Goal: Transaction & Acquisition: Obtain resource

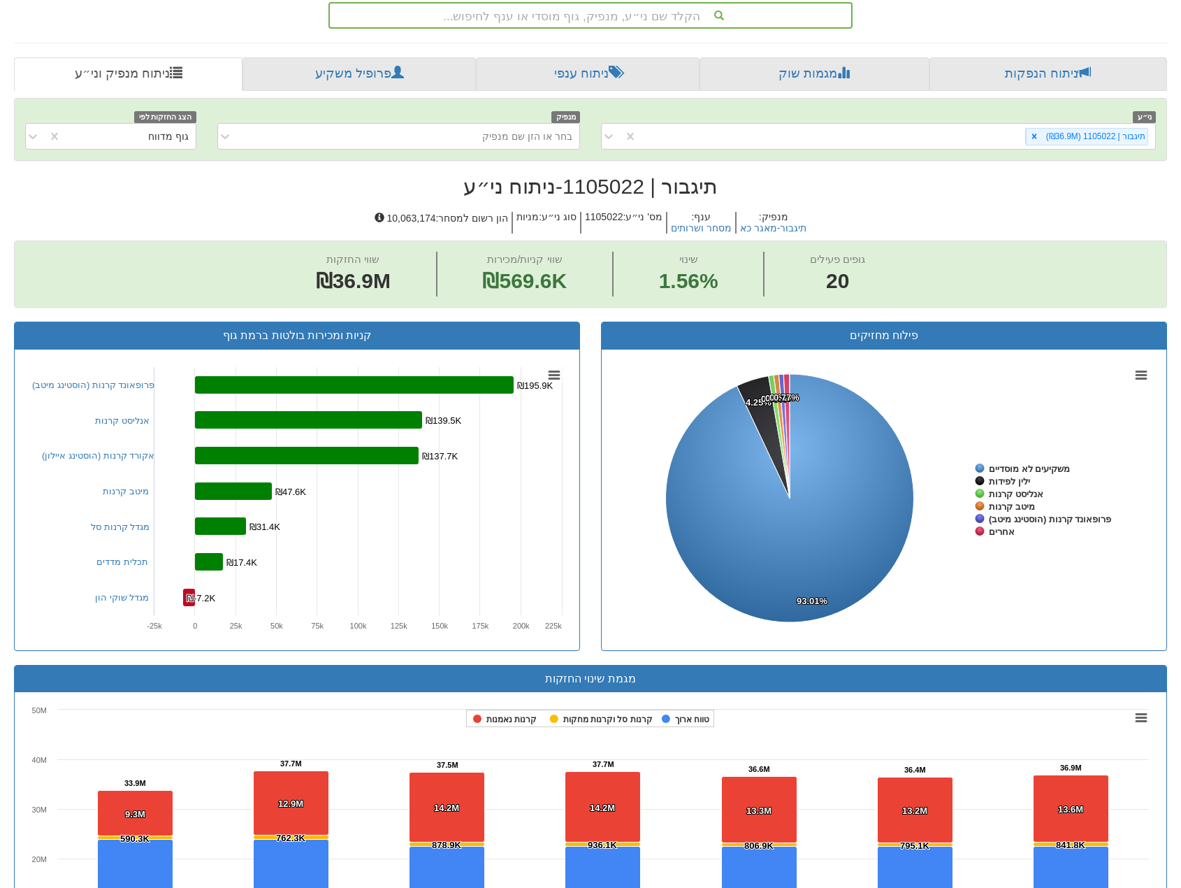
scroll to position [361, 0]
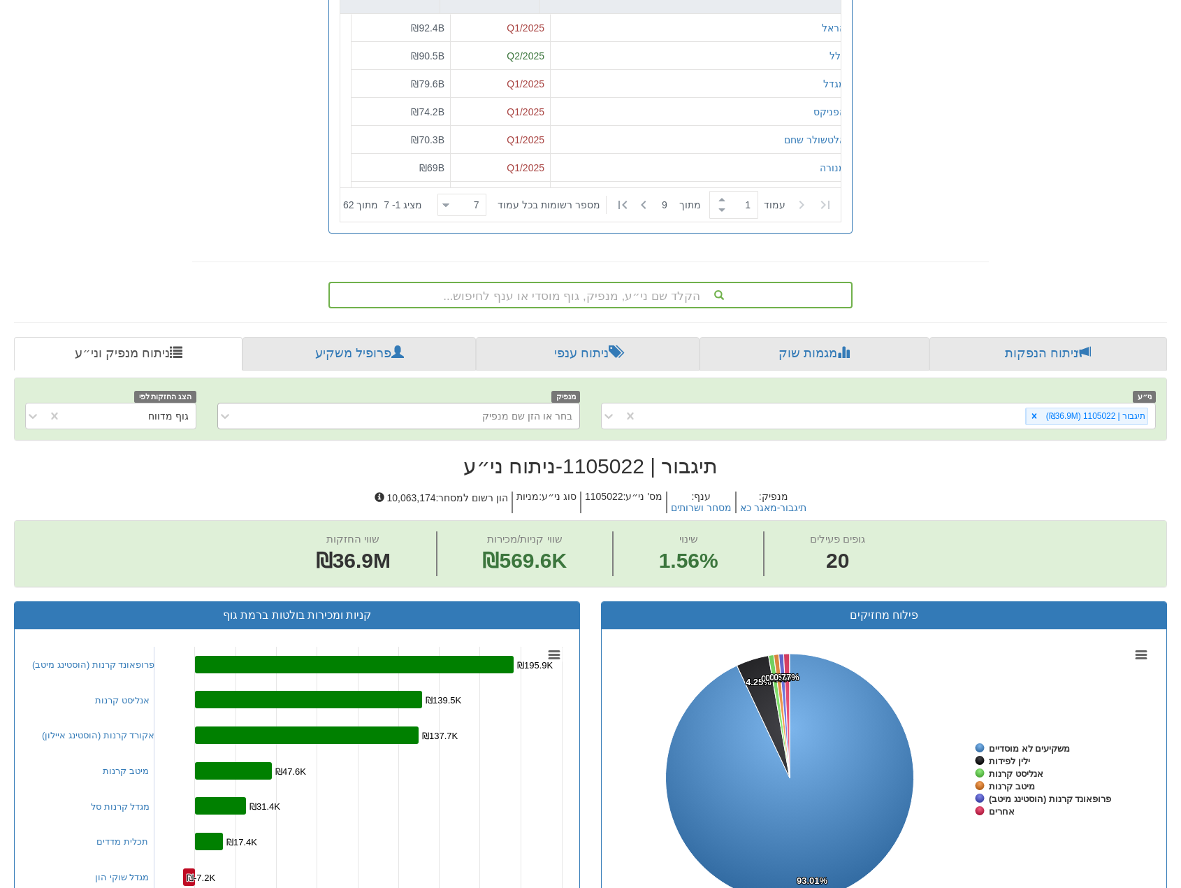
click at [394, 405] on div "בחר או הזן שם מנפיק" at bounding box center [410, 416] width 340 height 22
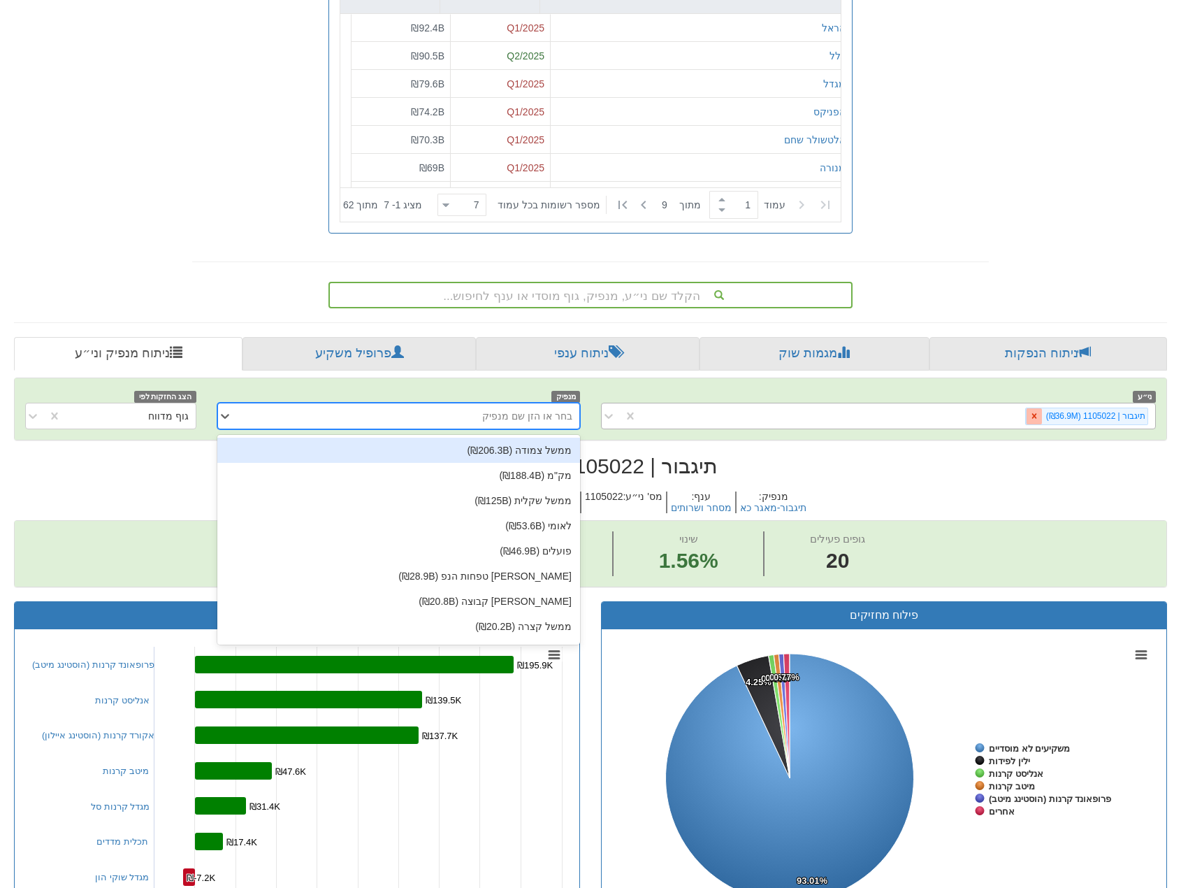
click at [1036, 414] on icon at bounding box center [1033, 416] width 5 height 5
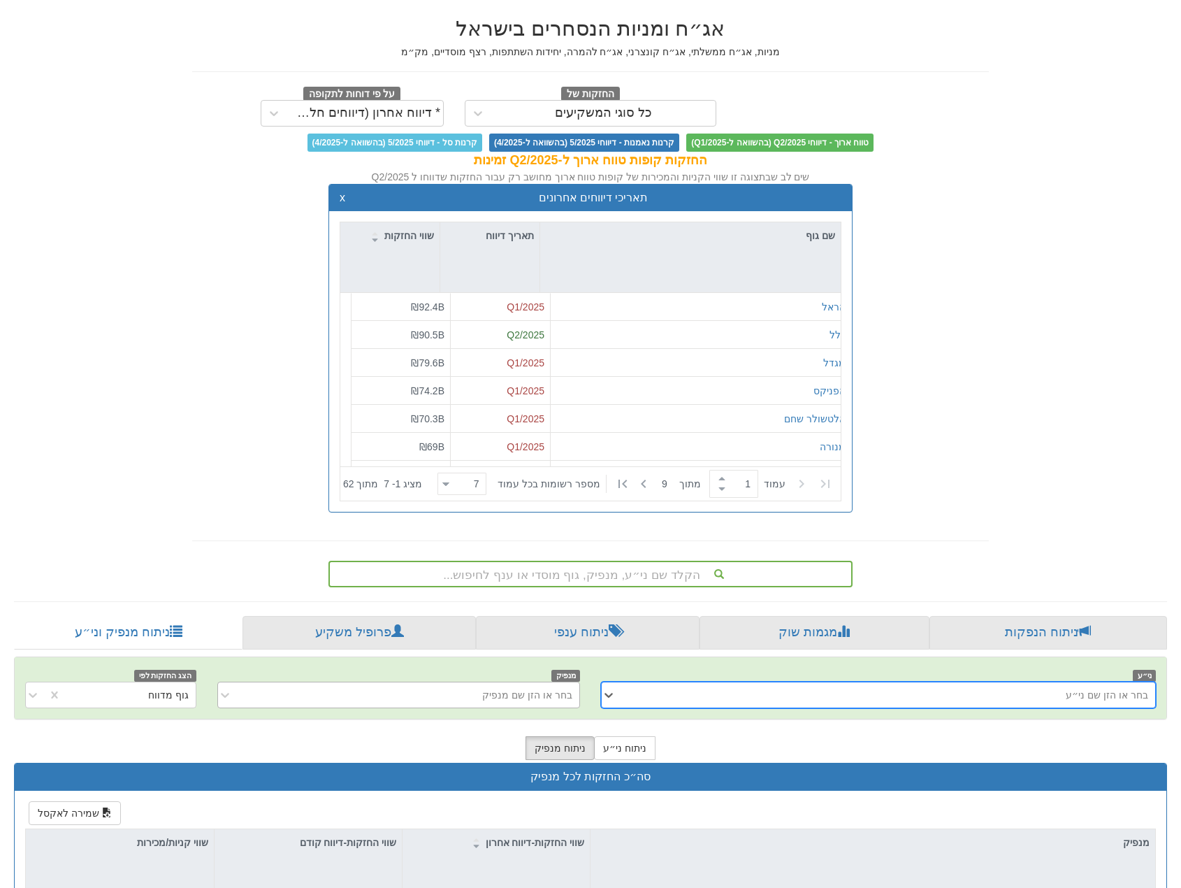
click at [518, 708] on div "בחר או הזן שם מנפיק" at bounding box center [398, 694] width 363 height 27
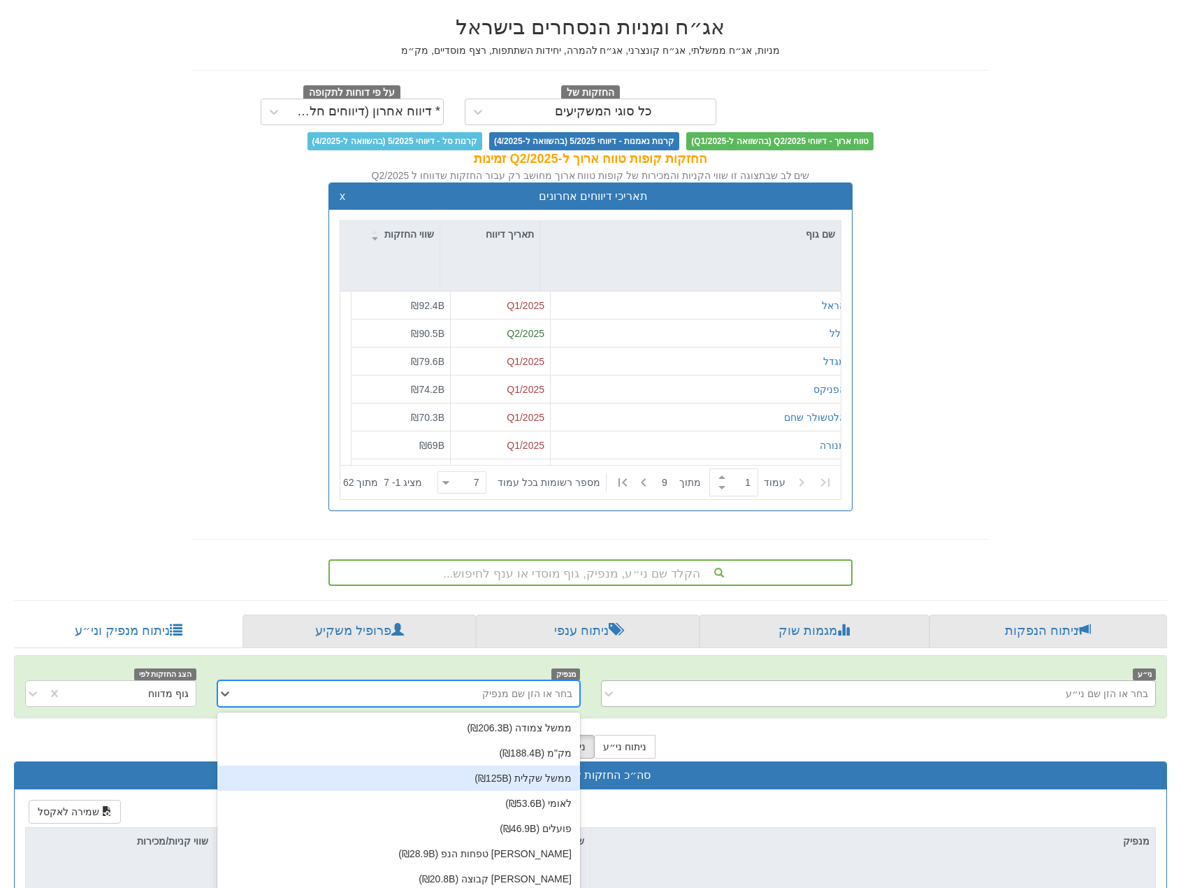
scroll to position [89, 0]
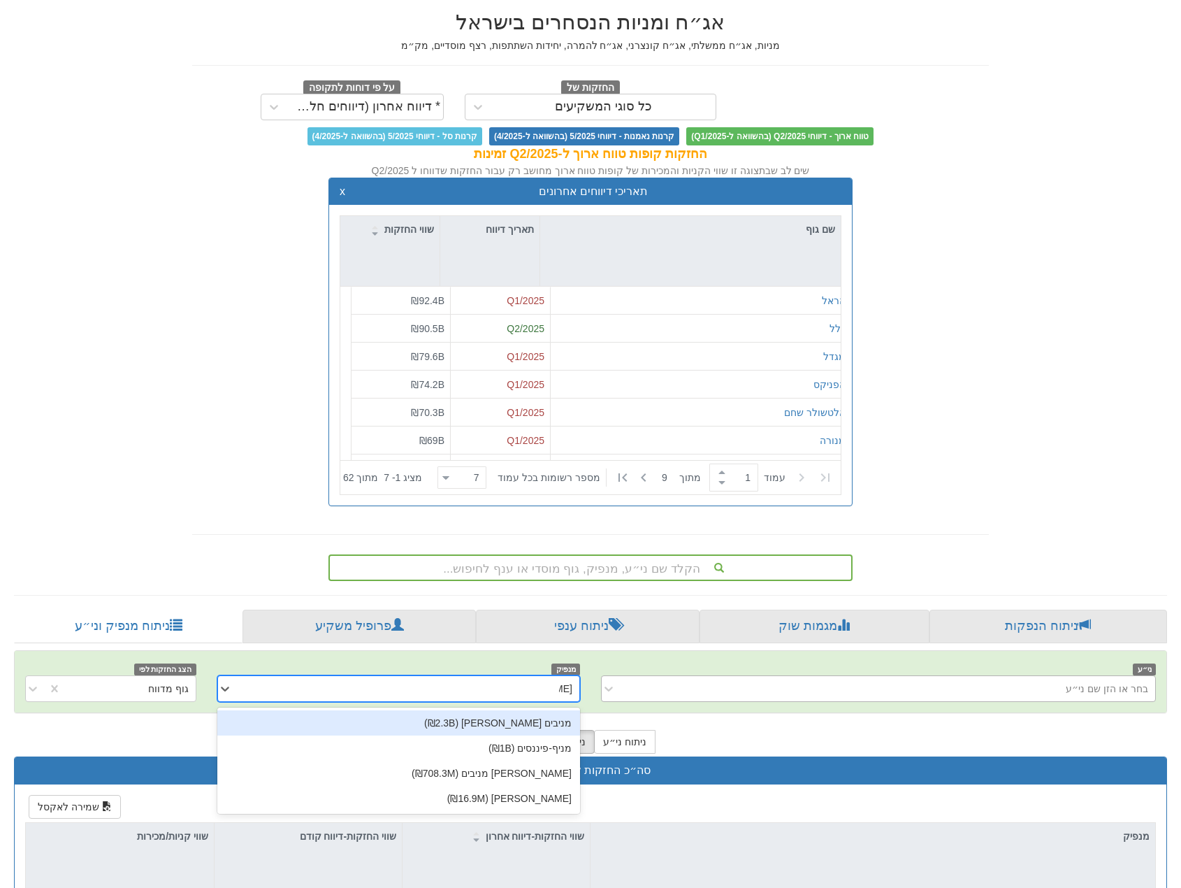
type input "מניף"
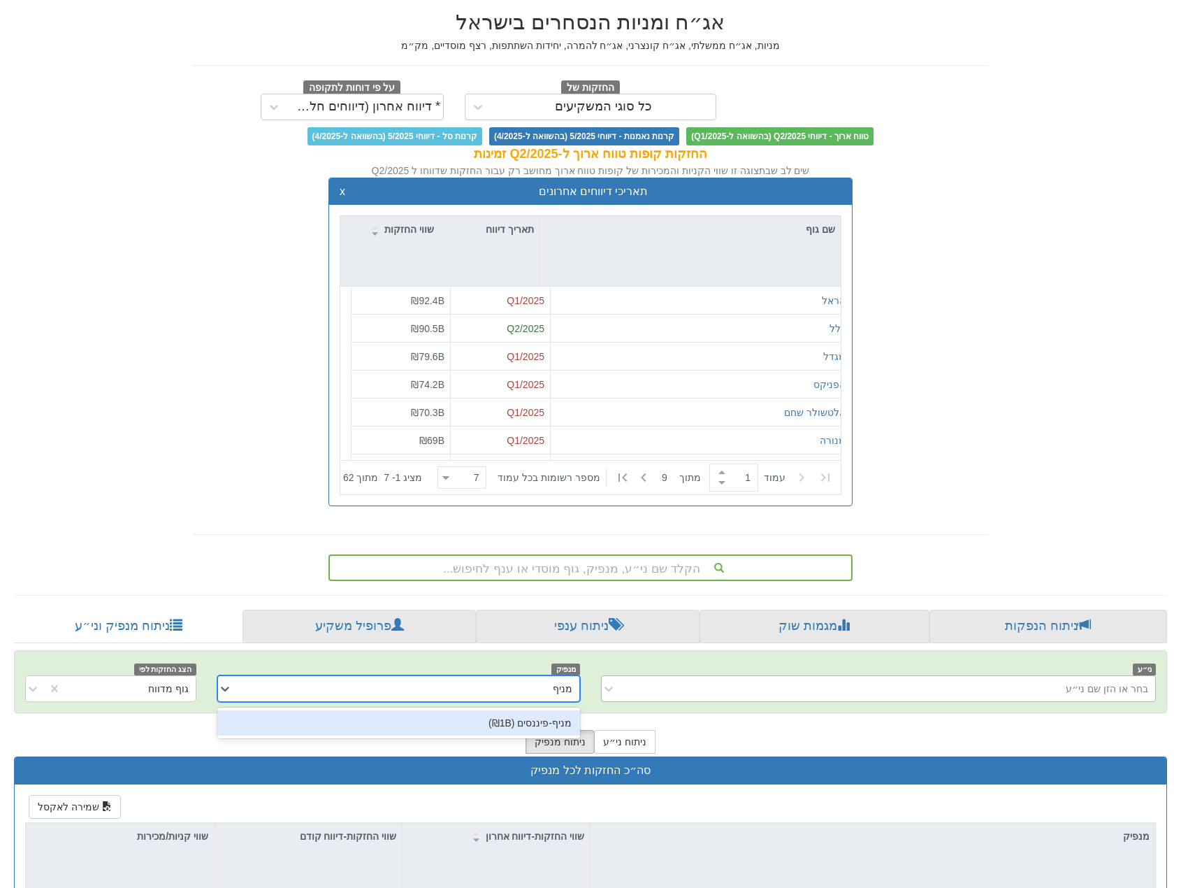
click at [544, 710] on div "מניף-פיננסים (₪1B)" at bounding box center [398, 722] width 363 height 25
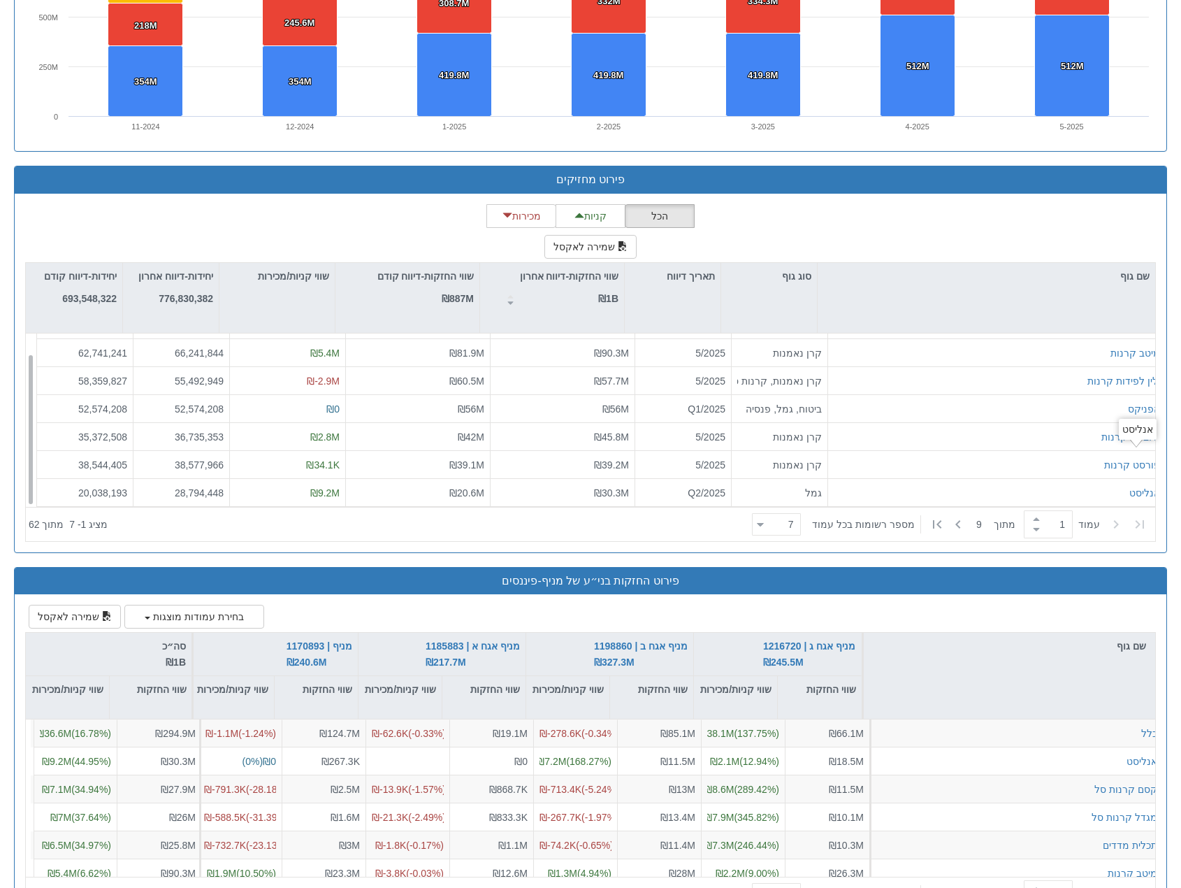
scroll to position [1974, 0]
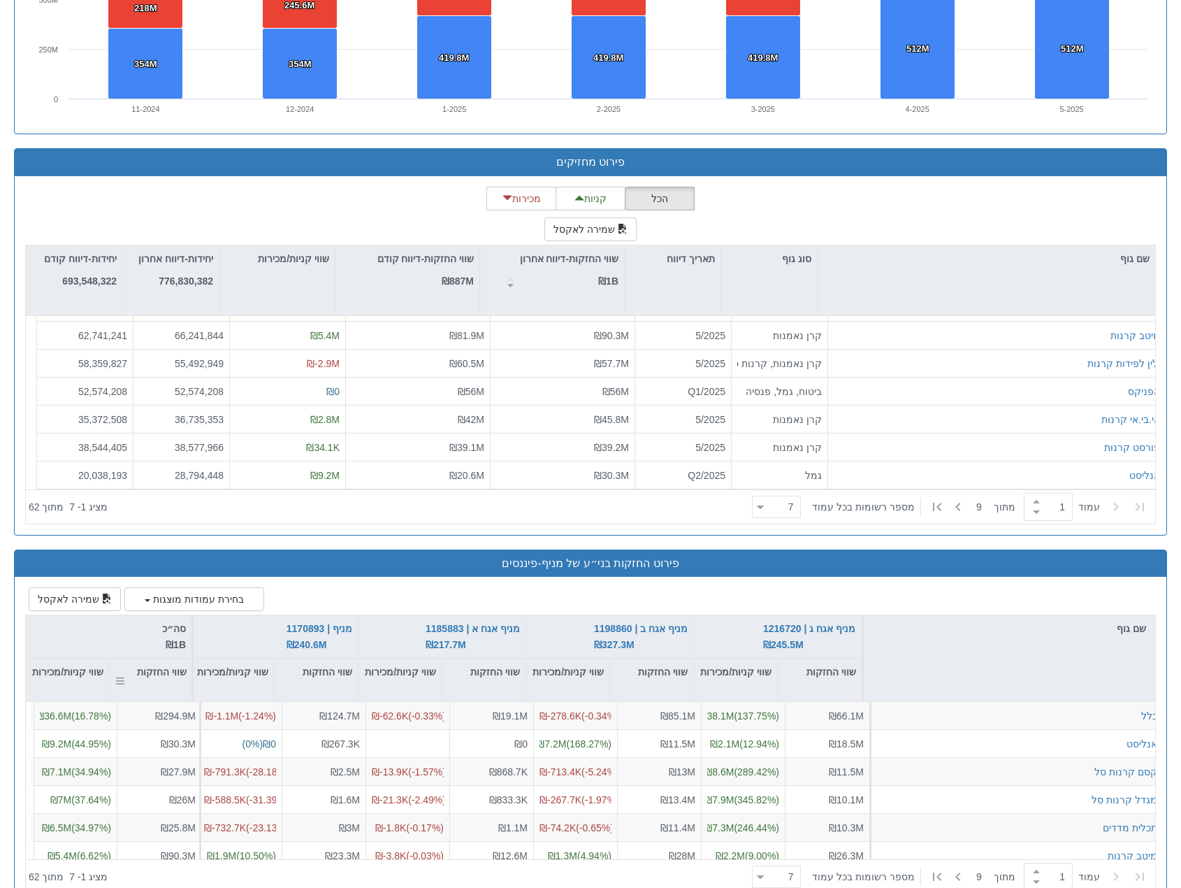
click at [161, 658] on div "שווי החזקות" at bounding box center [151, 671] width 82 height 27
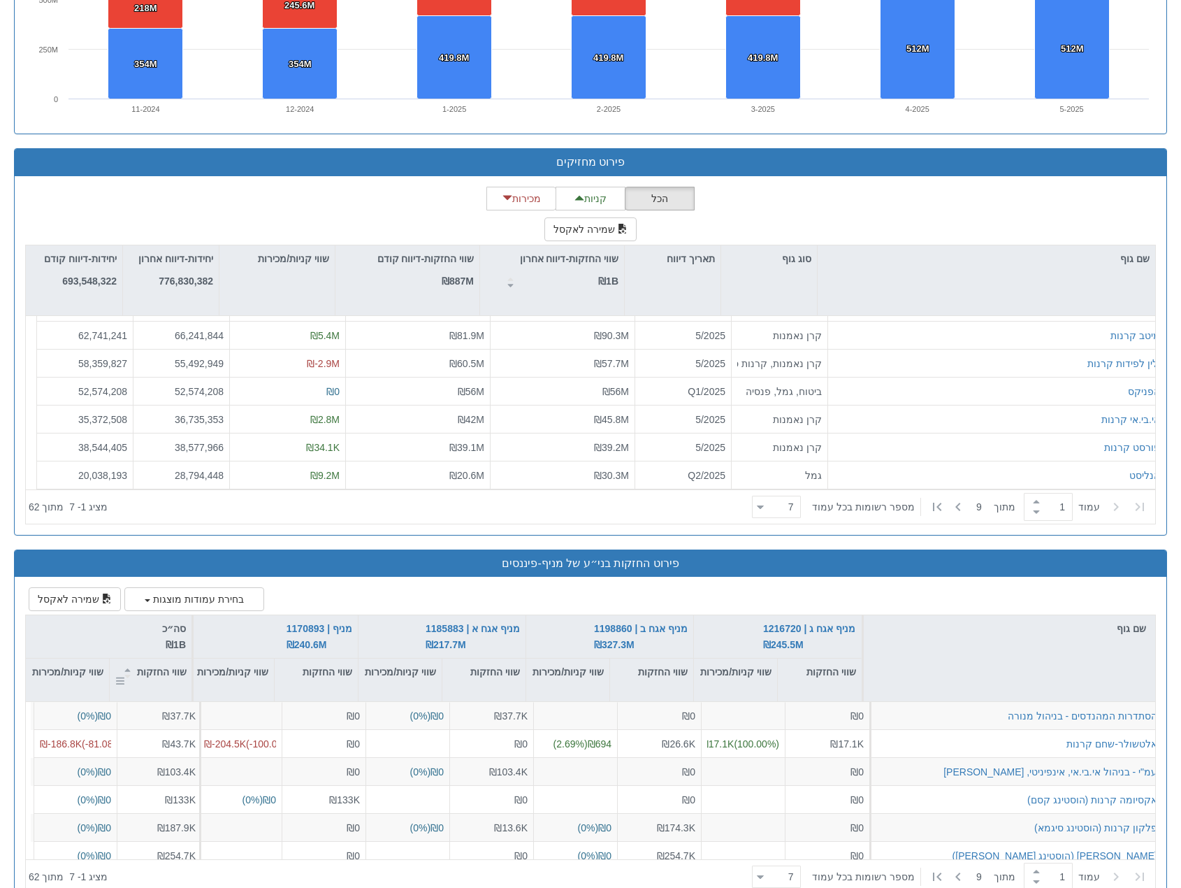
click at [161, 658] on div "שווי החזקות" at bounding box center [151, 671] width 82 height 27
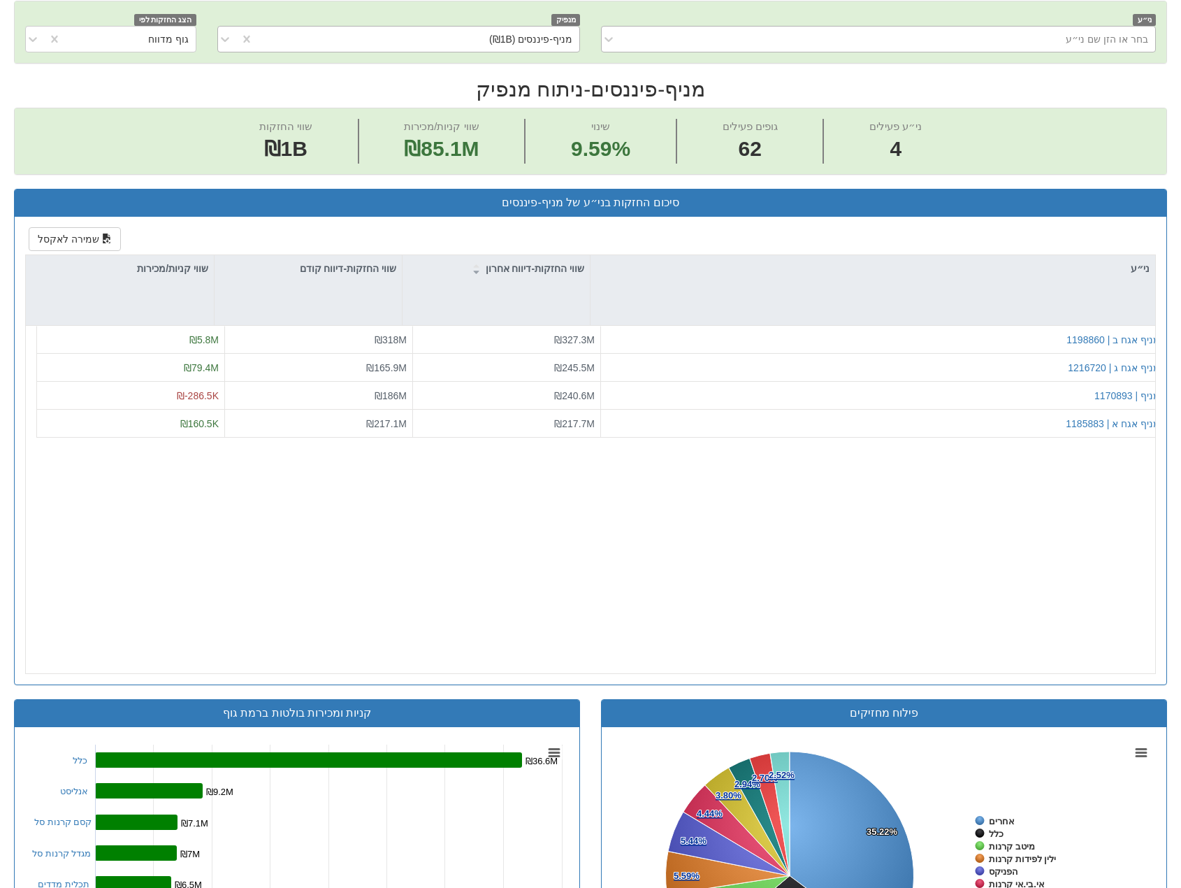
scroll to position [716, 0]
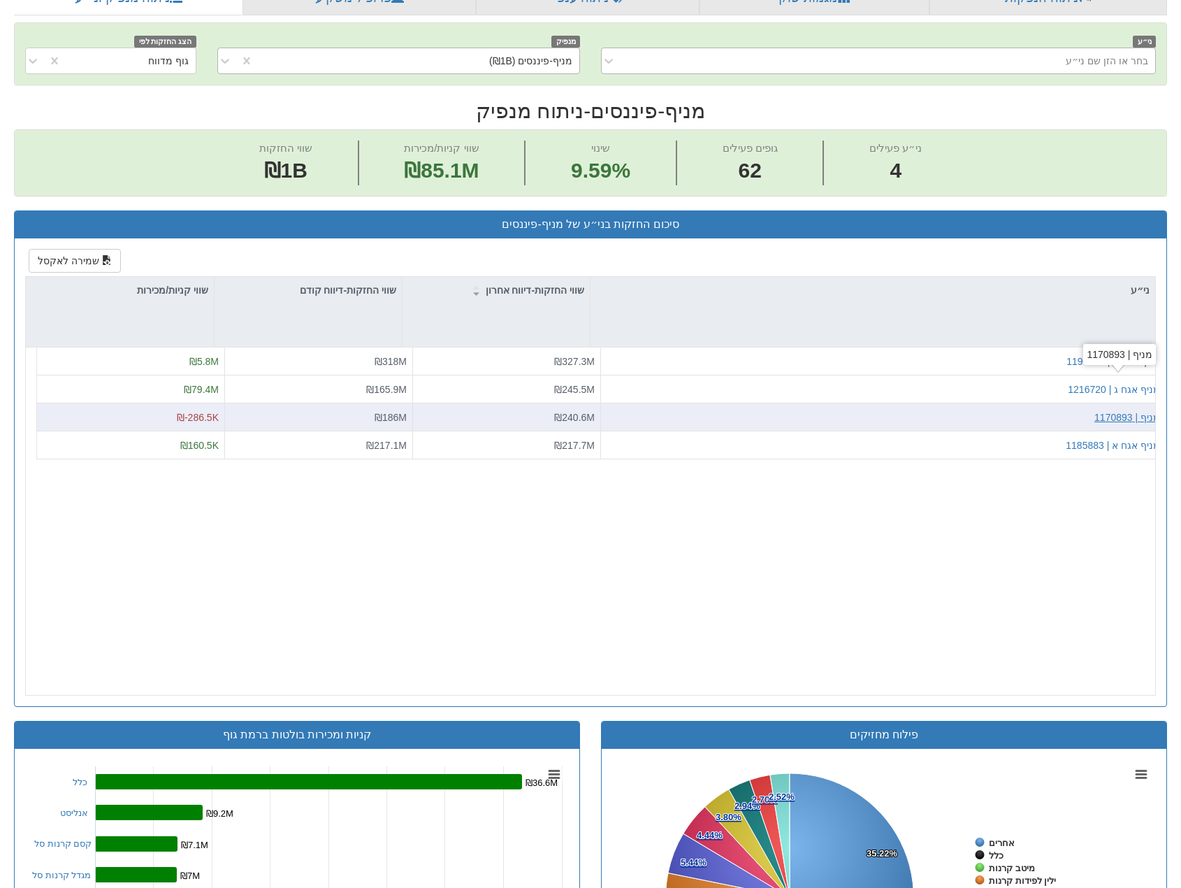
click at [1141, 410] on div "מניף | 1170893" at bounding box center [1127, 417] width 66 height 14
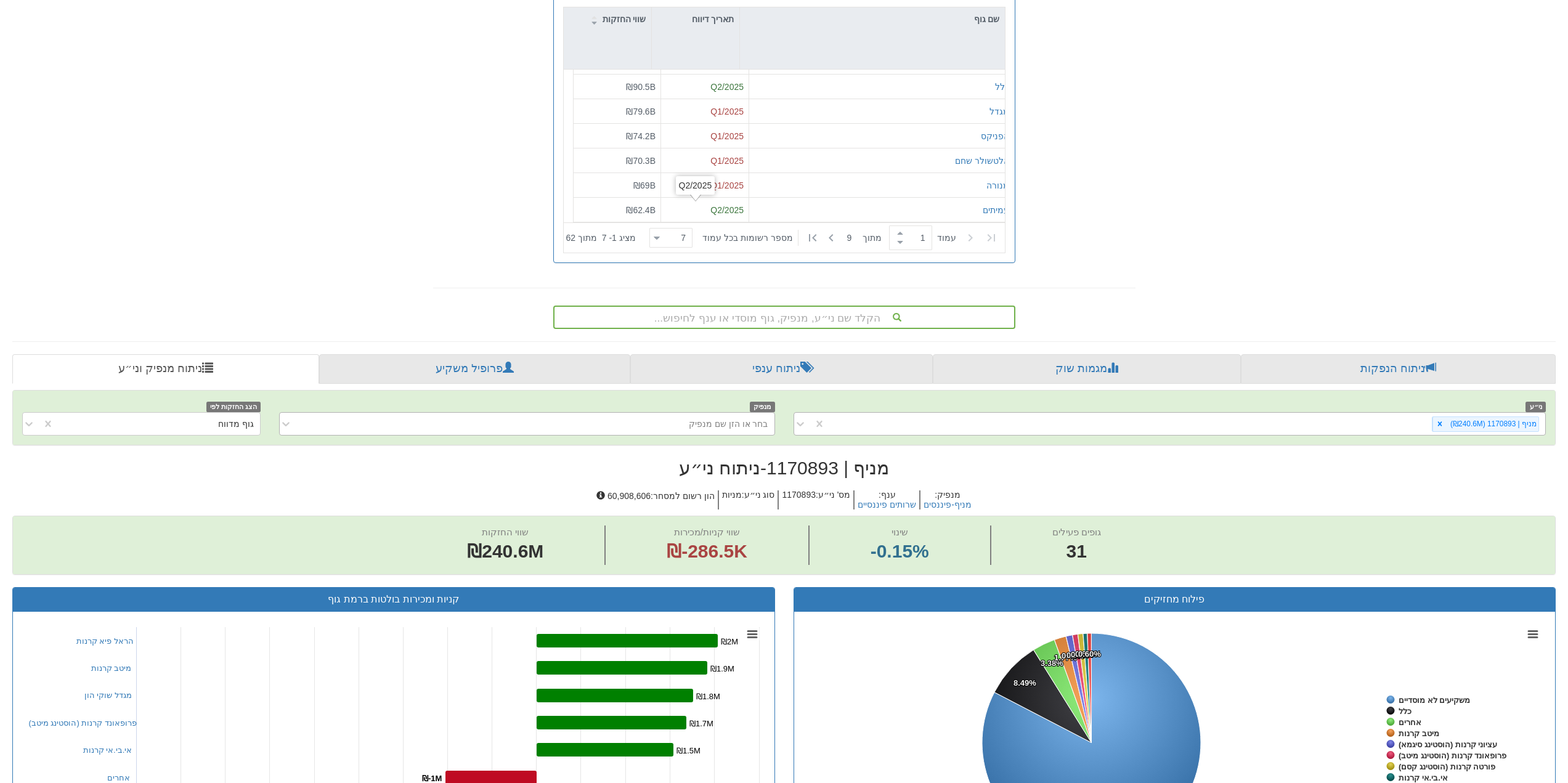
scroll to position [247, 0]
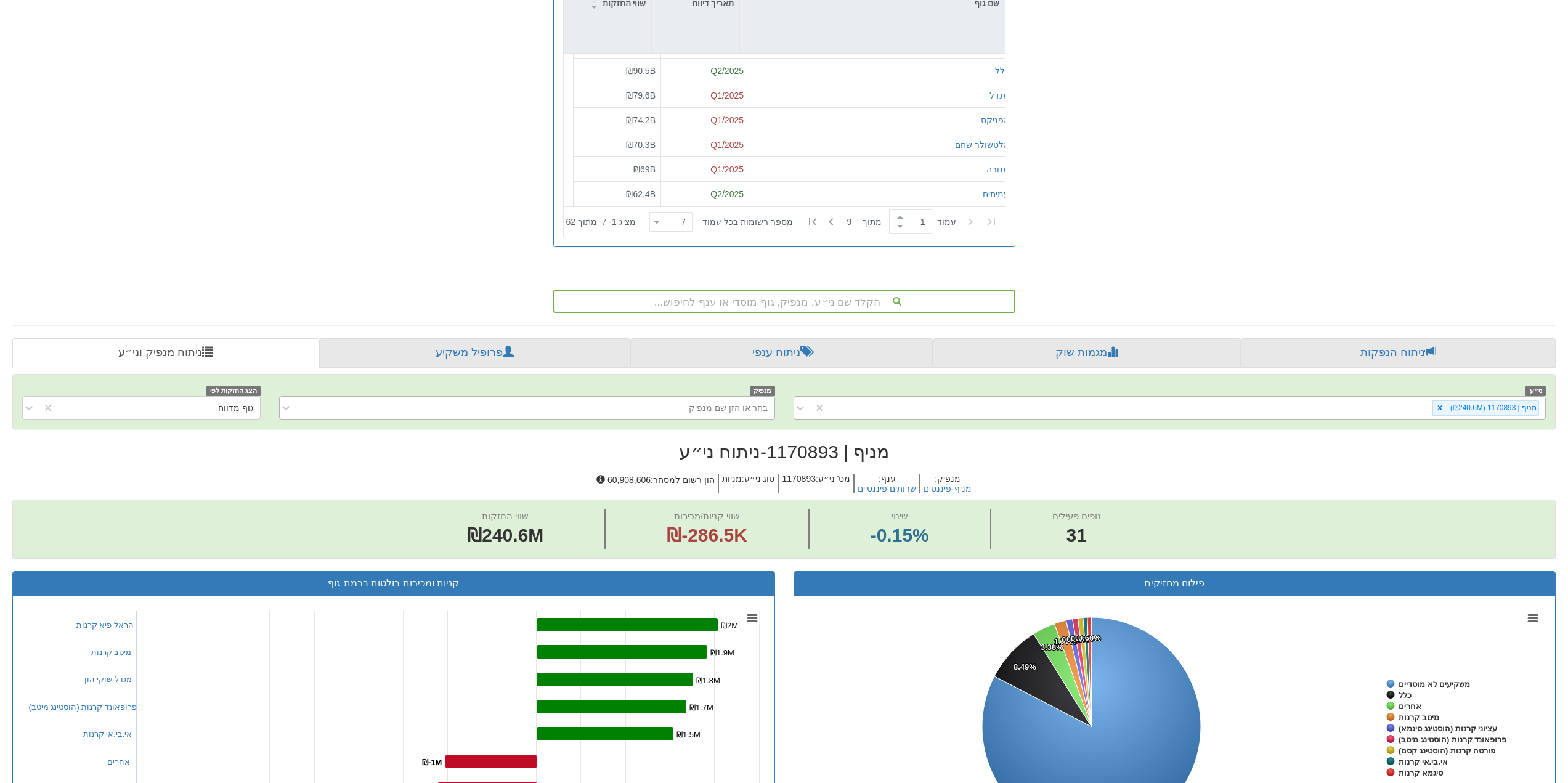
click at [1040, 408] on div "מניף | 1170893 (₪240.6M)" at bounding box center [1185, 407] width 720 height 20
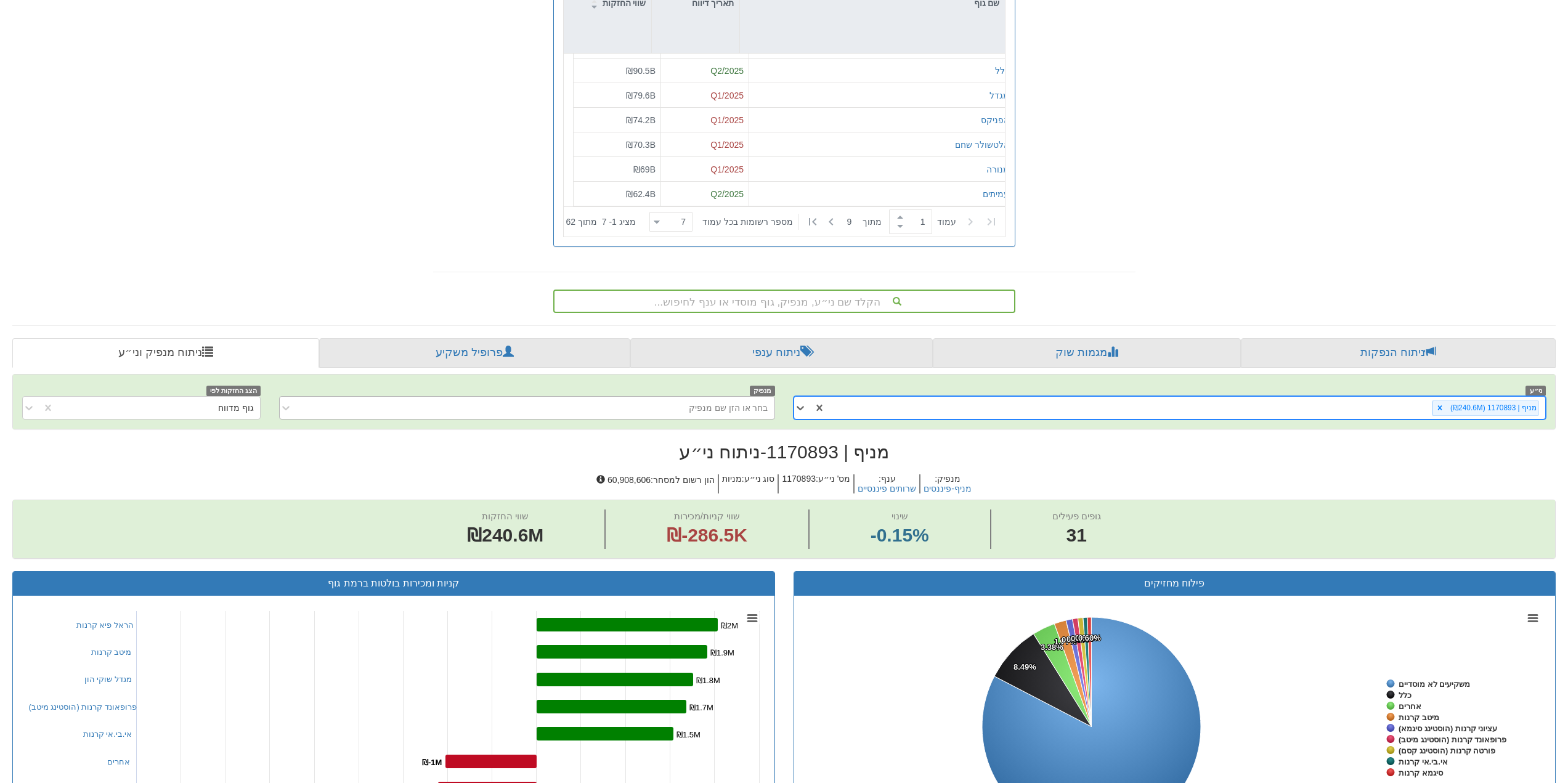
click at [1040, 408] on div "מניף | 1170893 (₪240.6M)" at bounding box center [1185, 407] width 720 height 20
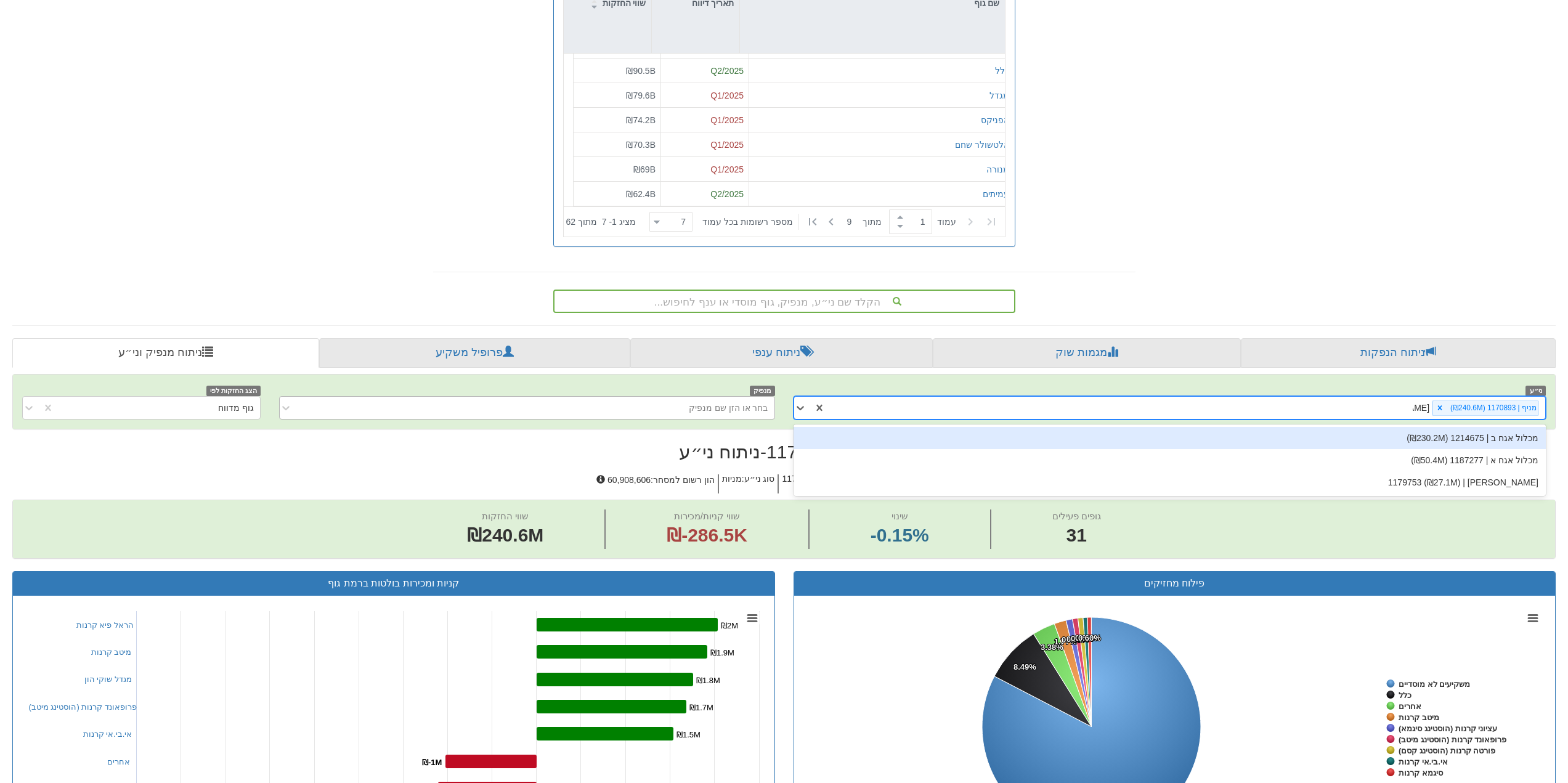
type input "מכלול"
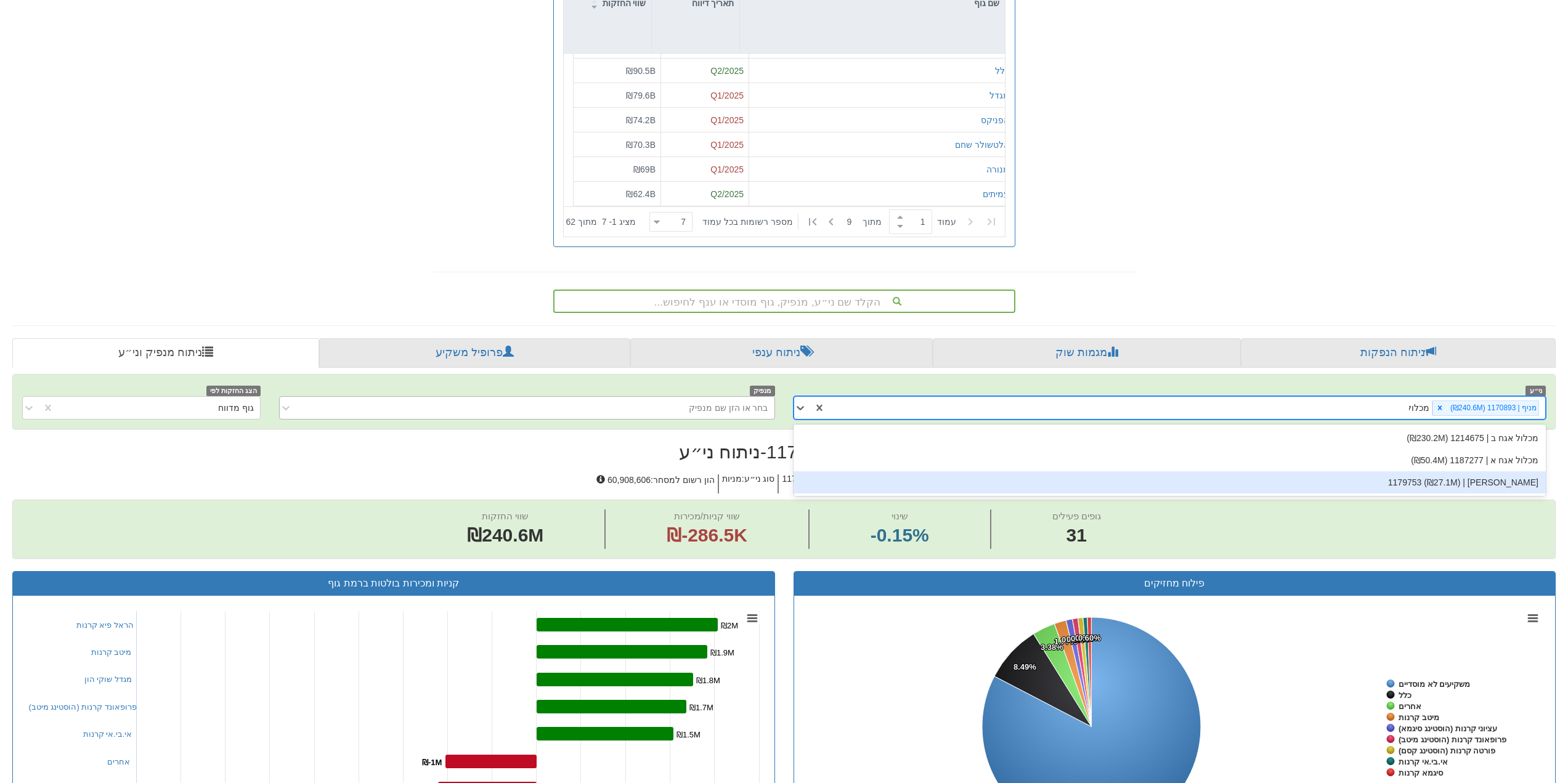
click at [1040, 486] on div "[PERSON_NAME] | 1179753 (₪27.1M)" at bounding box center [1170, 482] width 753 height 22
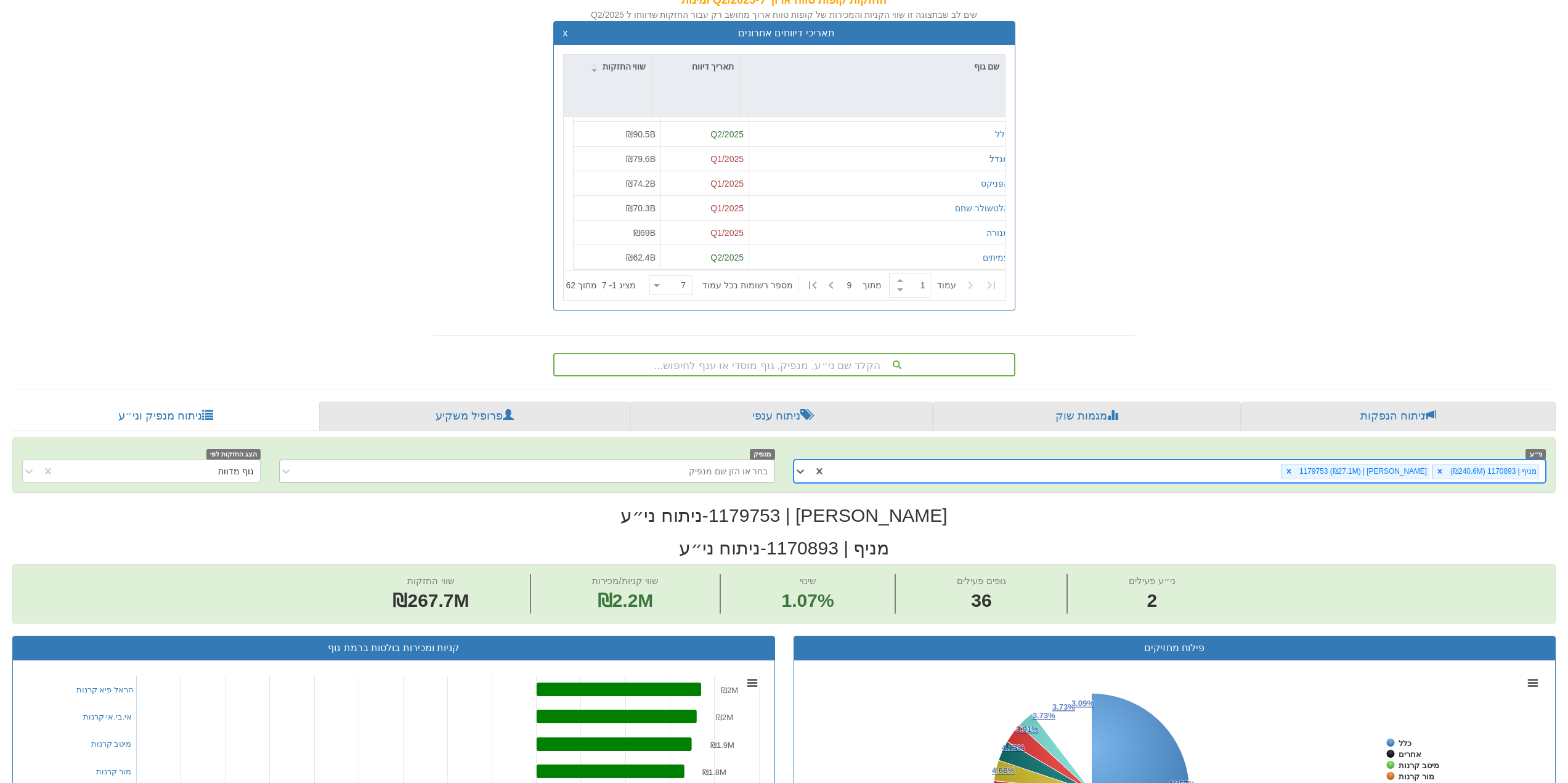
scroll to position [185, 0]
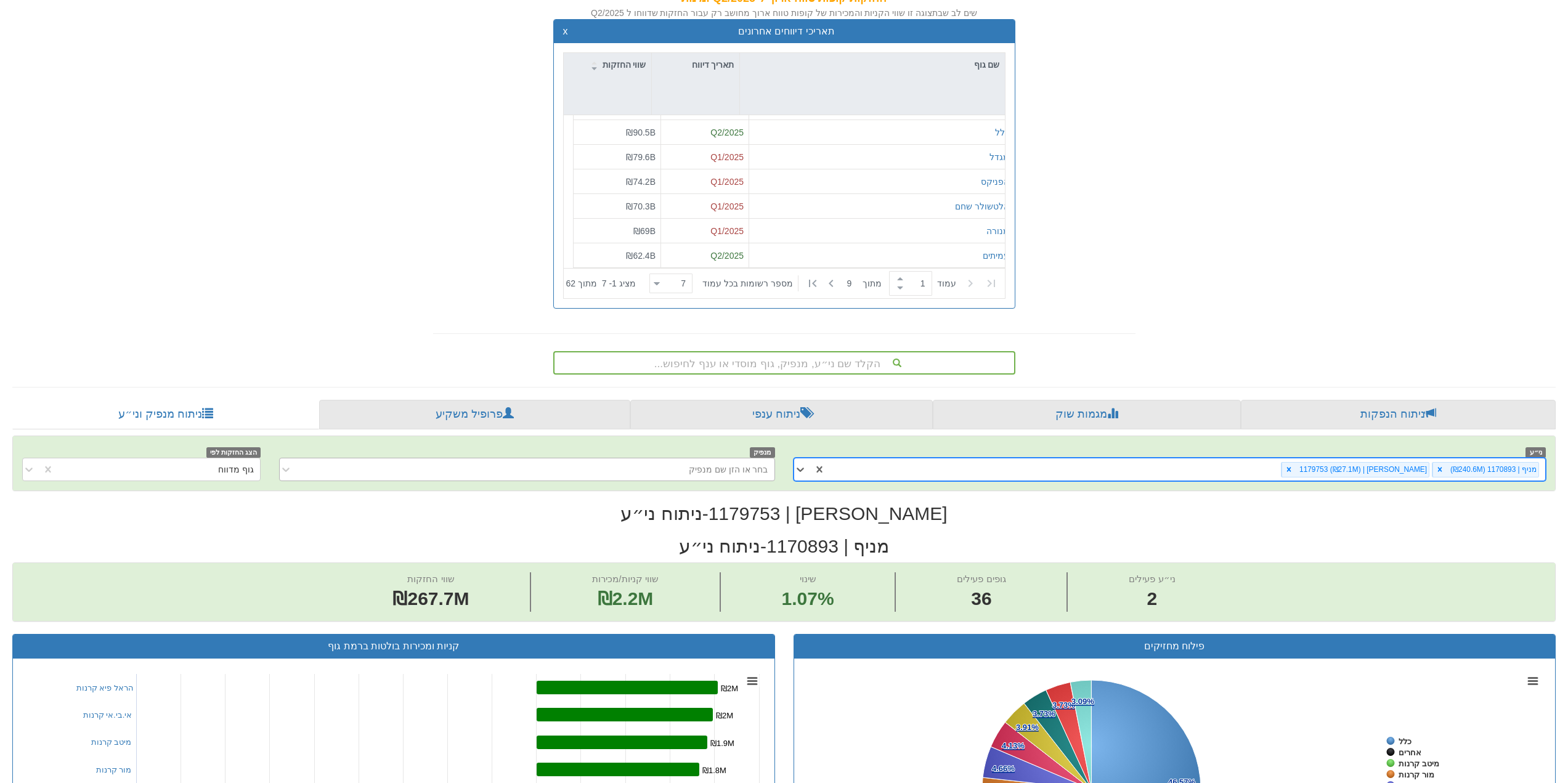
click at [1040, 471] on div "מניף | 1170893 (₪240.6M) מכלול [PERSON_NAME] | 1179753 (₪27.1M)" at bounding box center [1185, 469] width 720 height 20
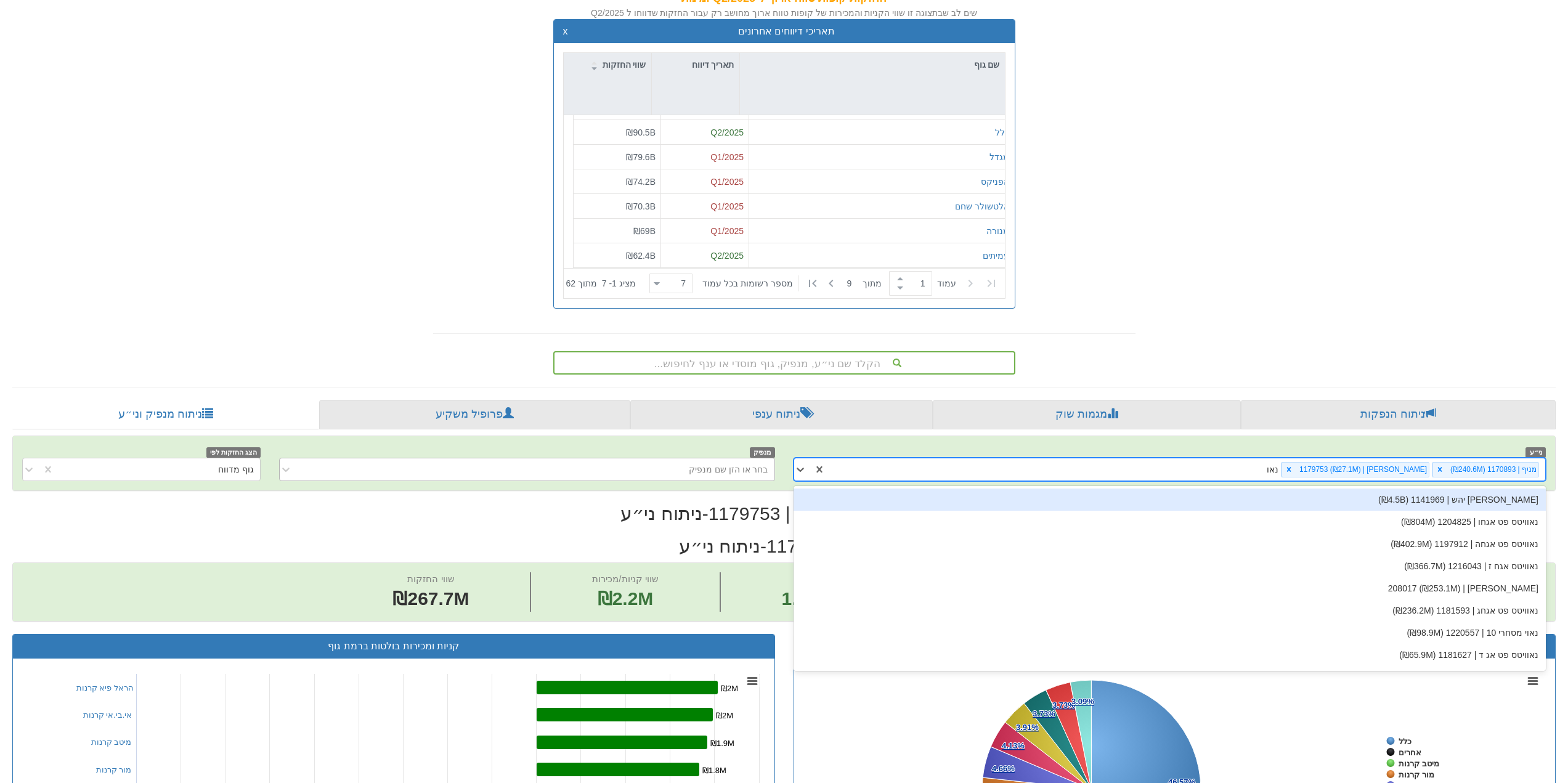
type input "נאוי"
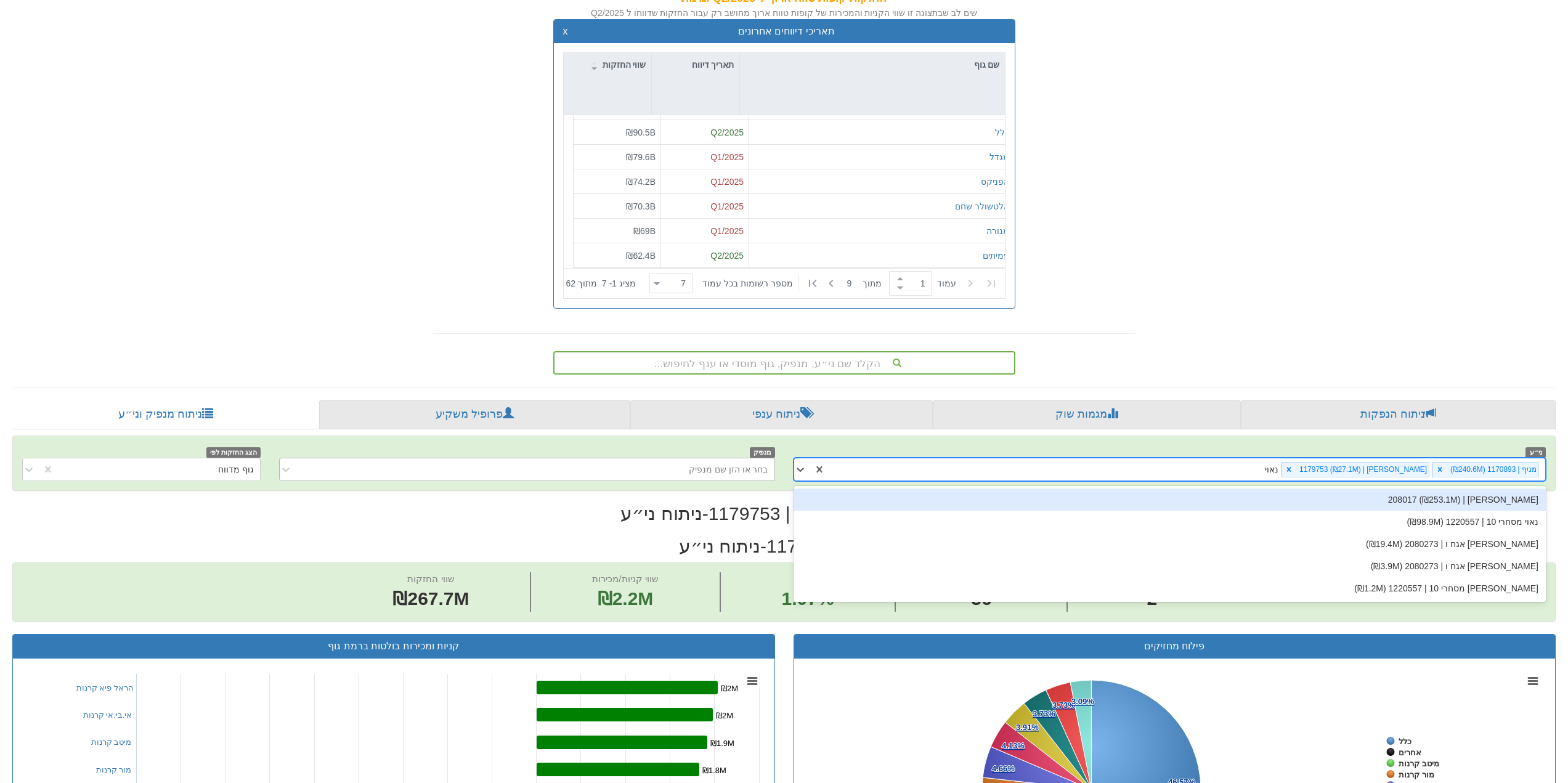
click at [1040, 494] on div "[PERSON_NAME] | 208017 (₪253.1M)" at bounding box center [1170, 499] width 753 height 22
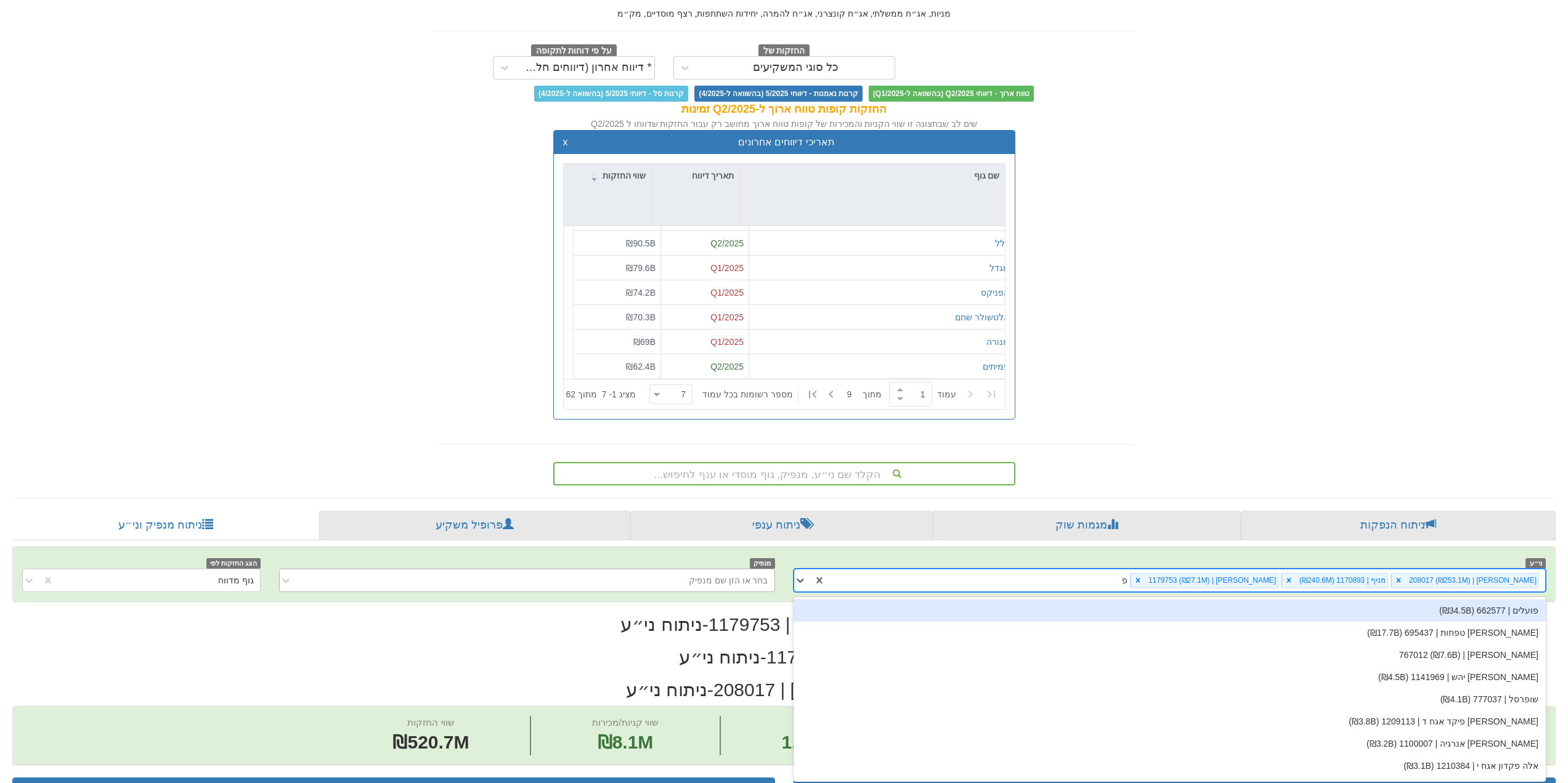
scroll to position [78, 0]
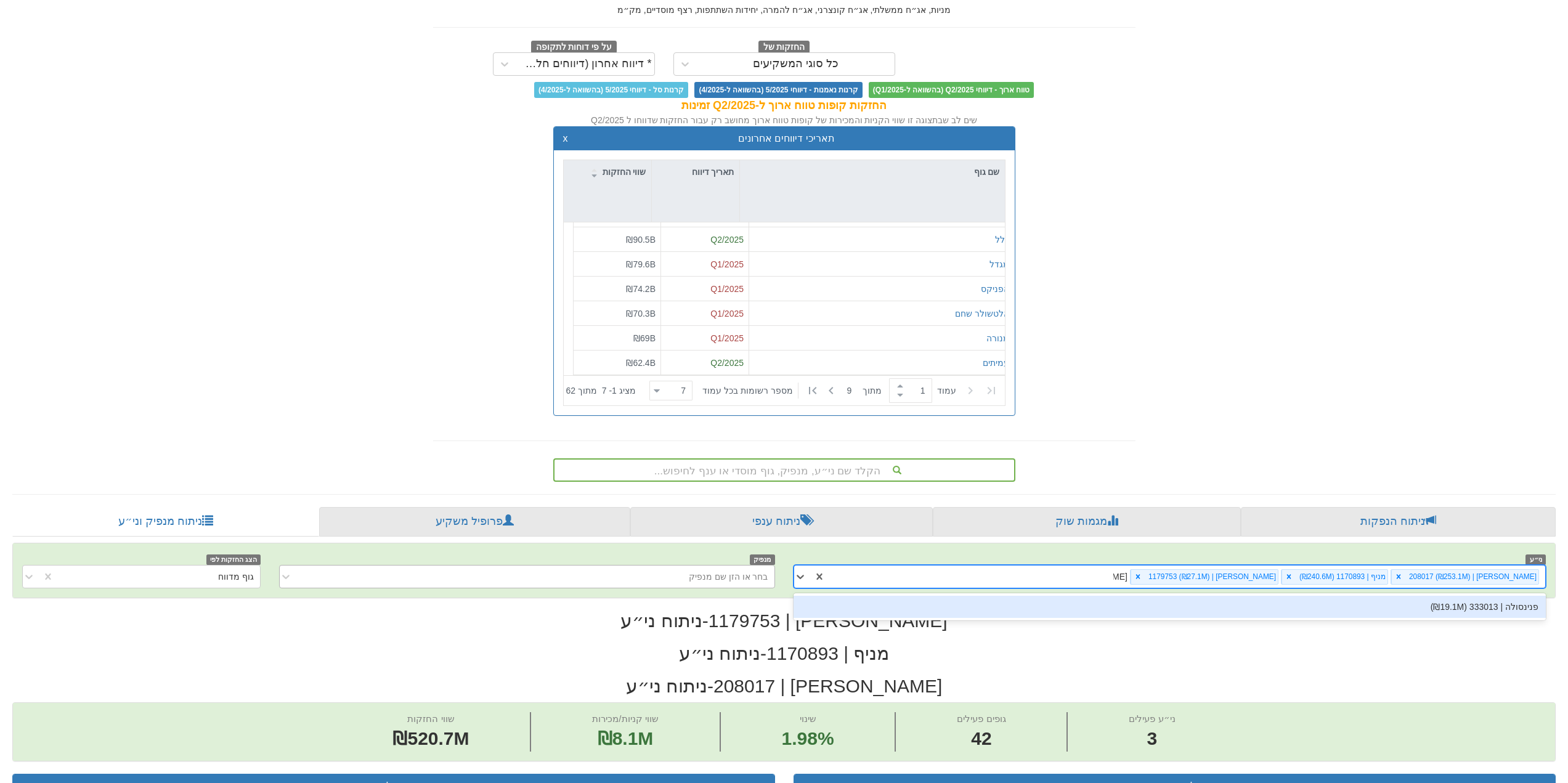
type input "פנינס"
click at [1040, 600] on div "פנינסולה | 333013 (₪19.1M)" at bounding box center [1170, 607] width 753 height 22
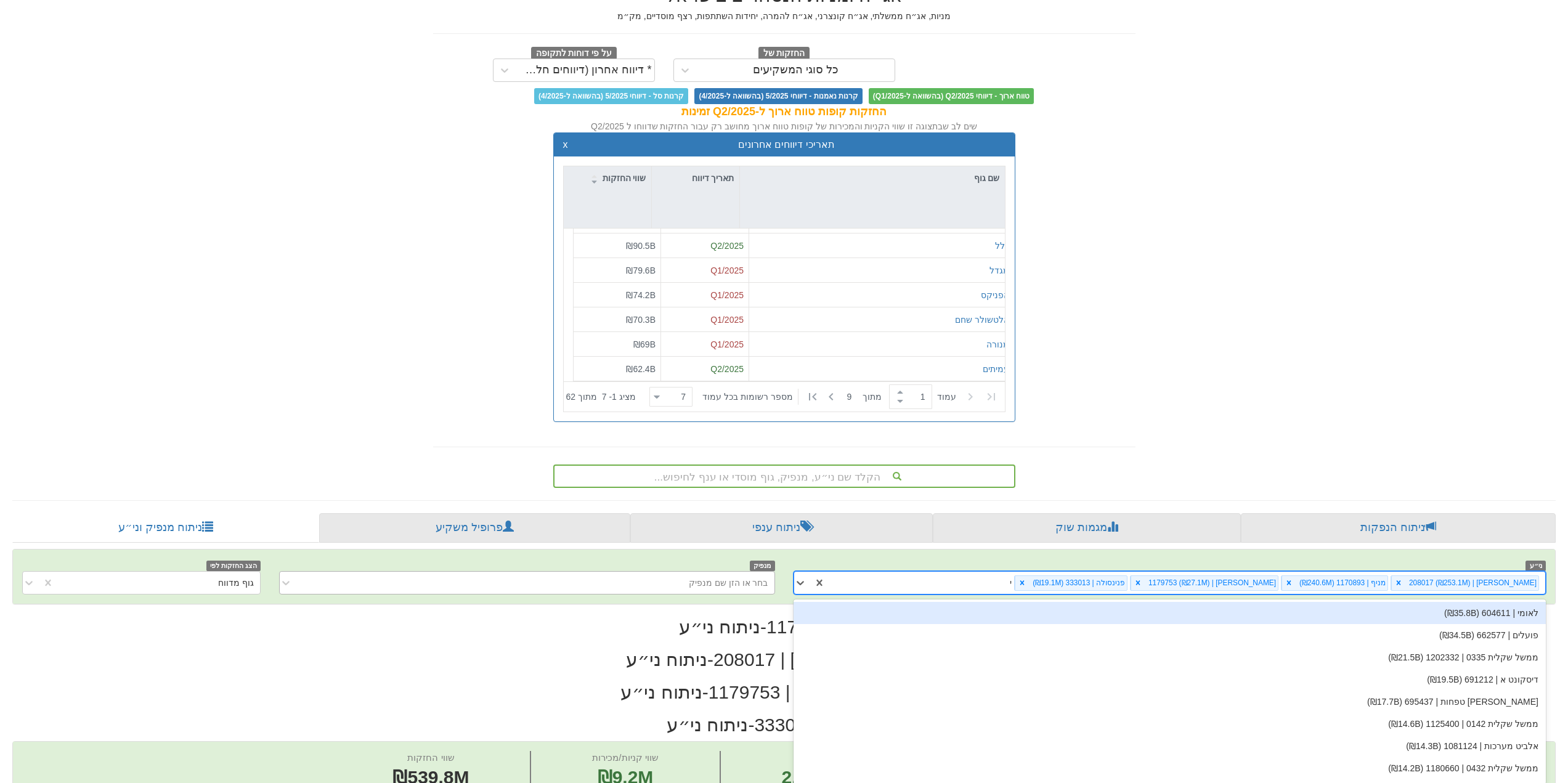
scroll to position [78, 0]
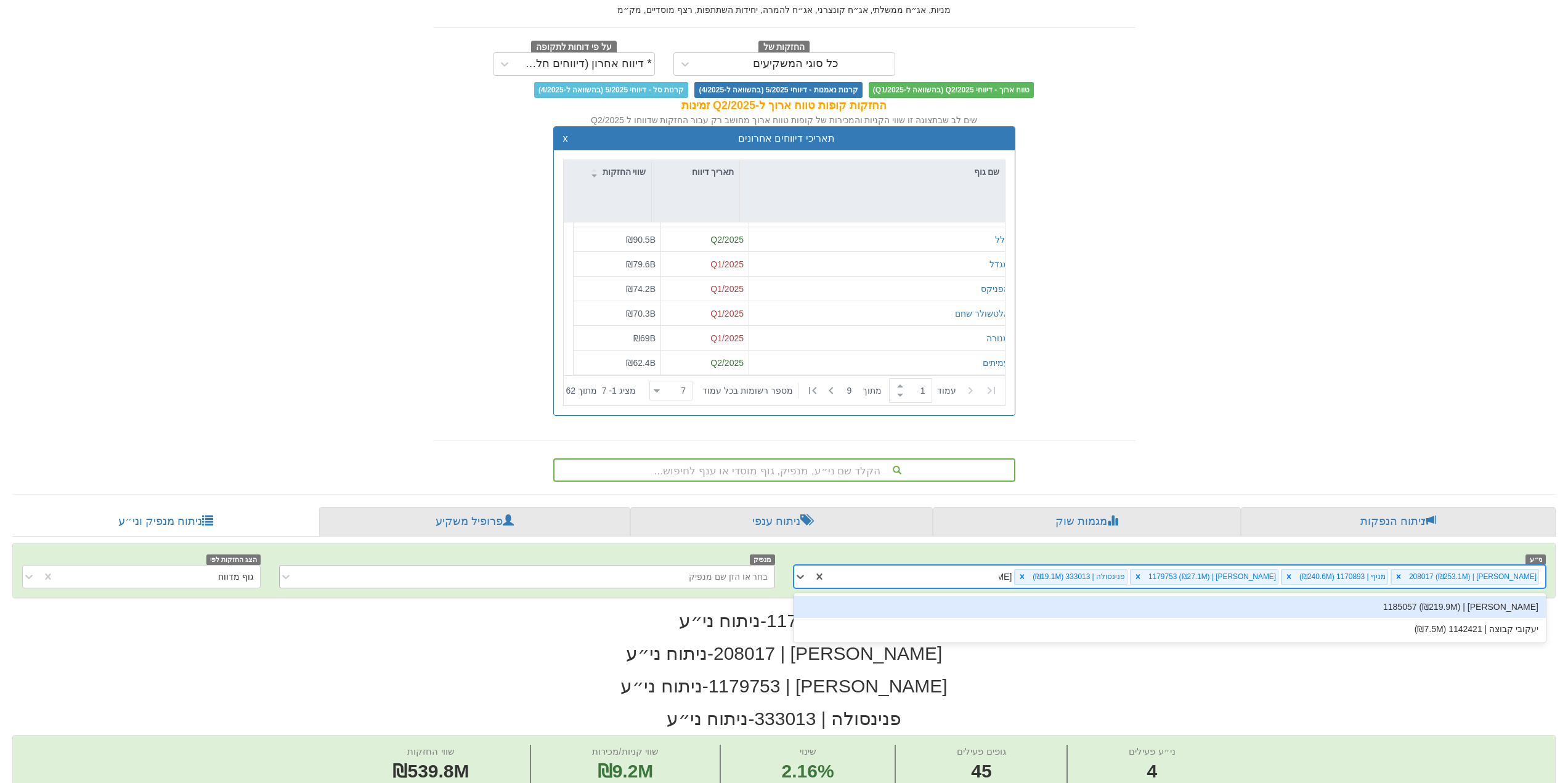
type input "[PERSON_NAME]"
click at [1040, 604] on div "[PERSON_NAME] | 1185057 (₪219.9M)" at bounding box center [1170, 607] width 753 height 22
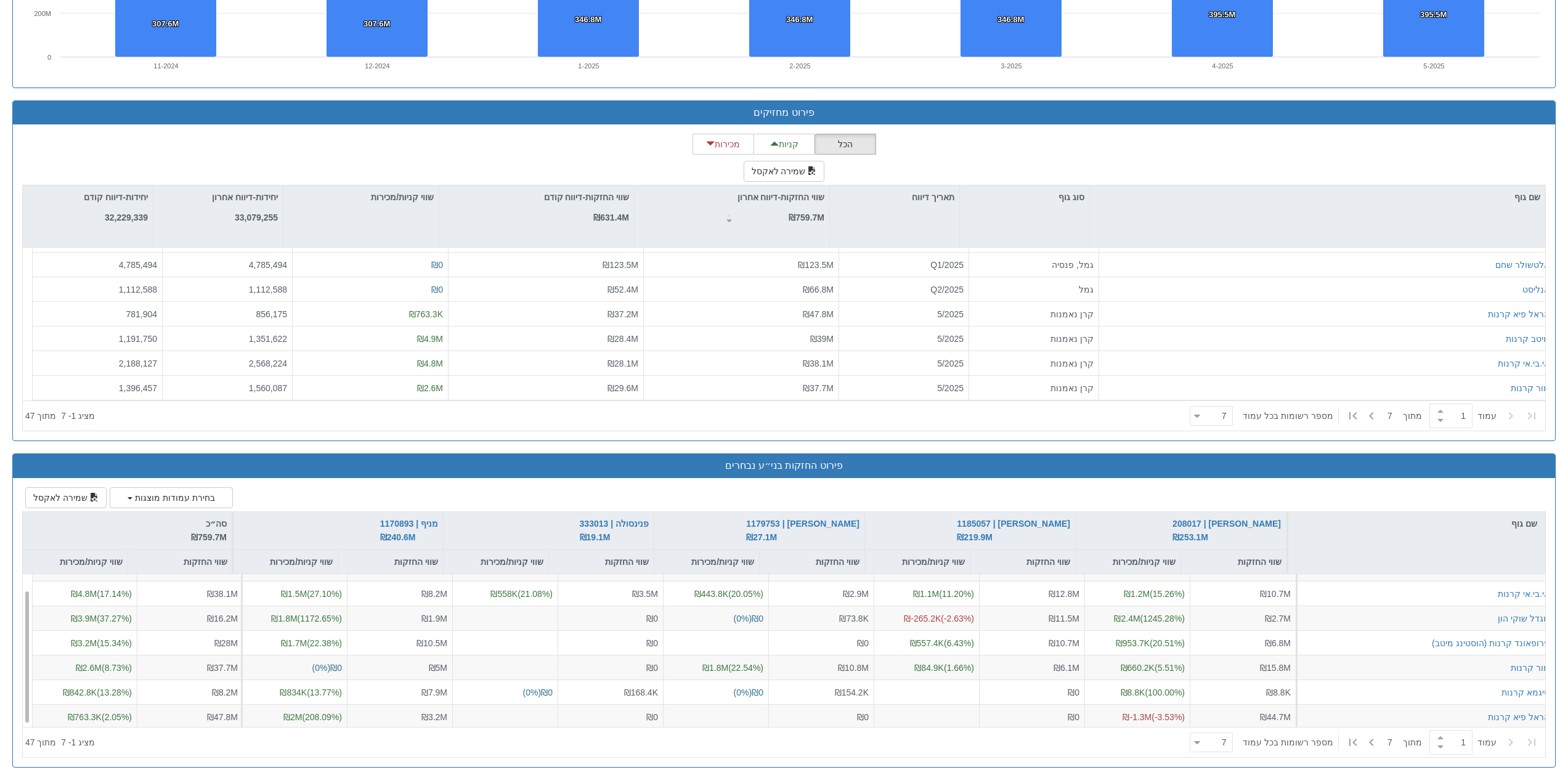
scroll to position [19, 0]
click at [109, 499] on button "בחירת עמודות מוצגות" at bounding box center [171, 498] width 123 height 21
click at [197, 549] on div at bounding box center [202, 551] width 34 height 18
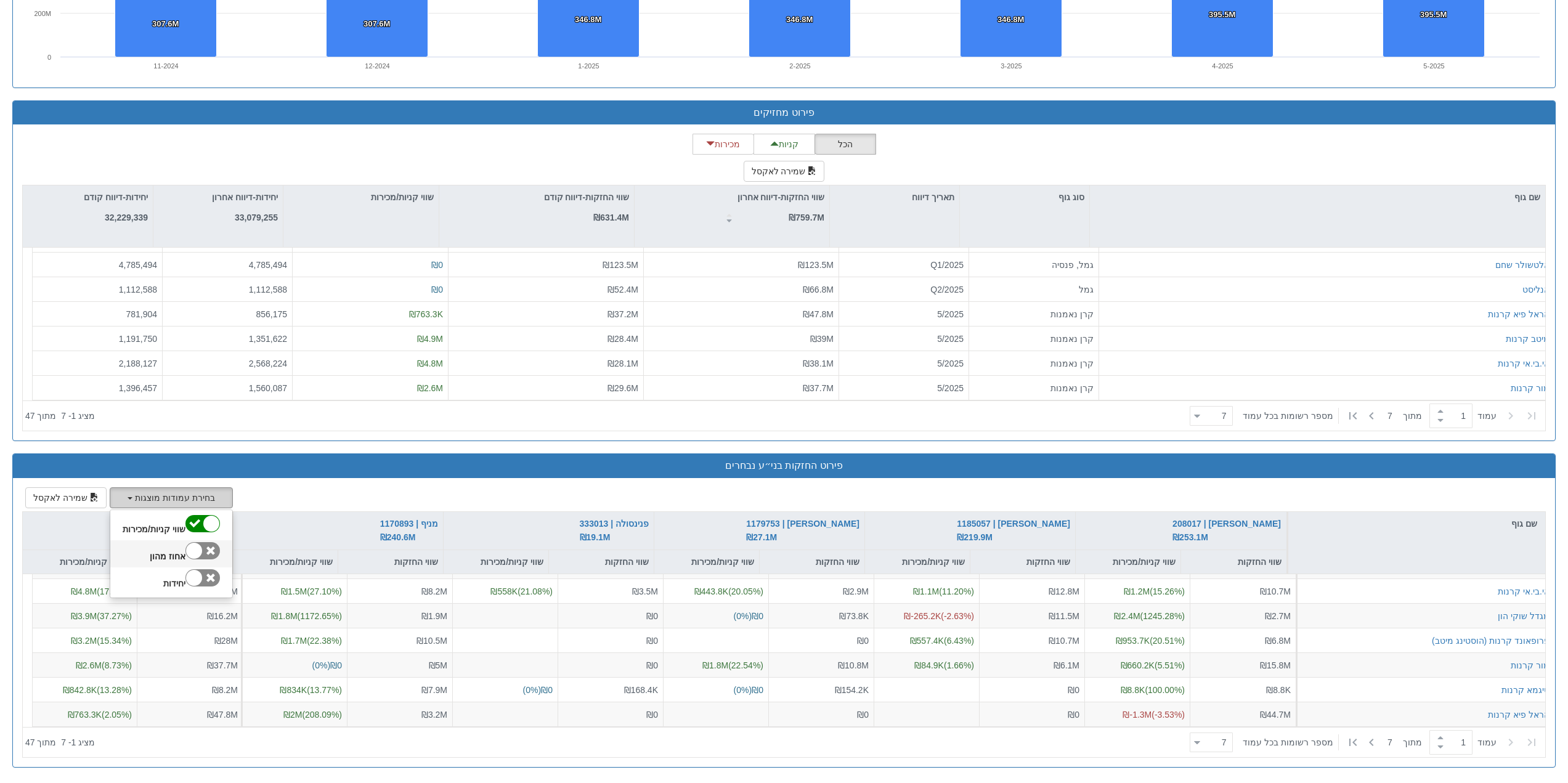
checkbox input "true"
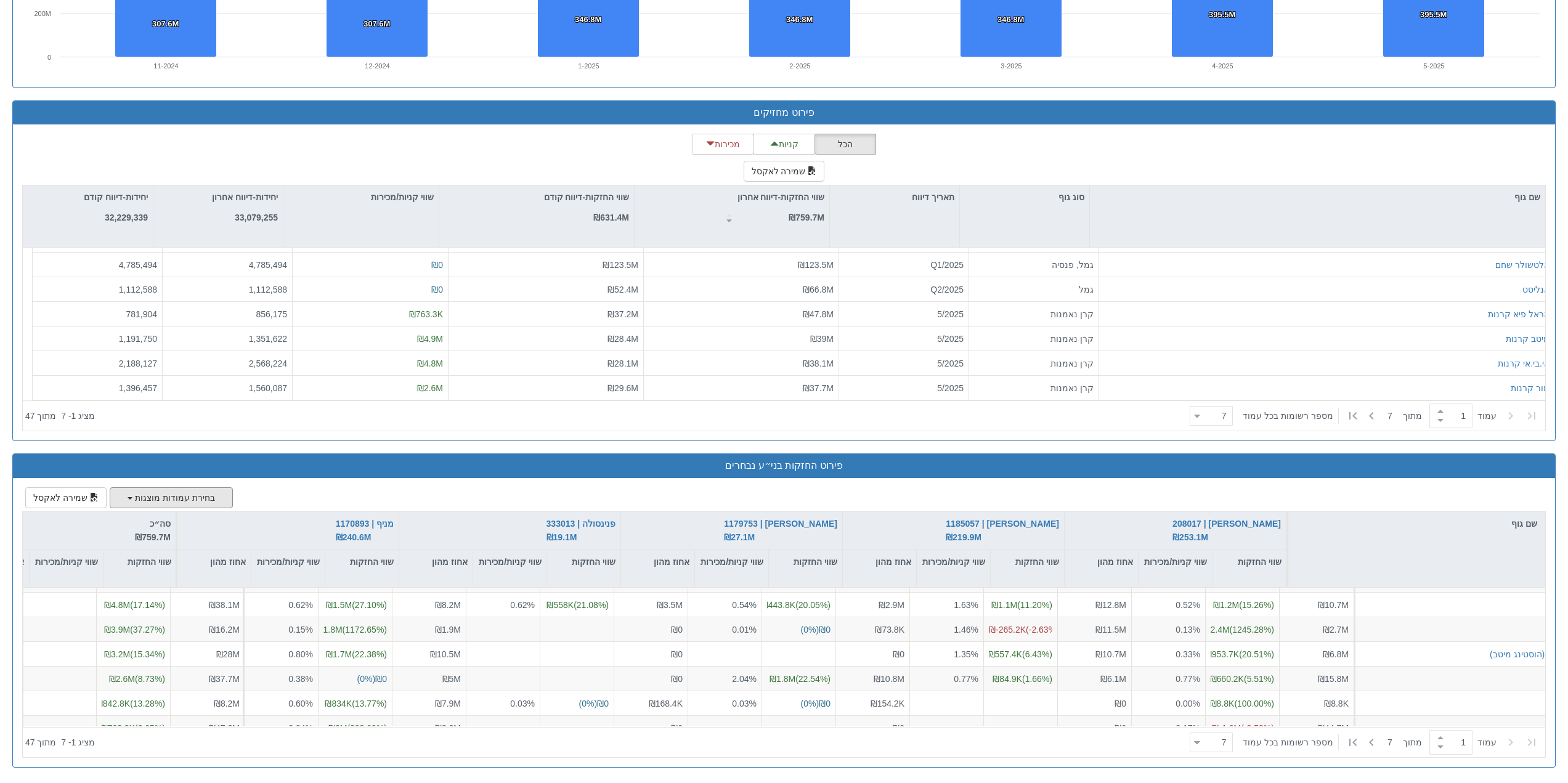
scroll to position [19, 67]
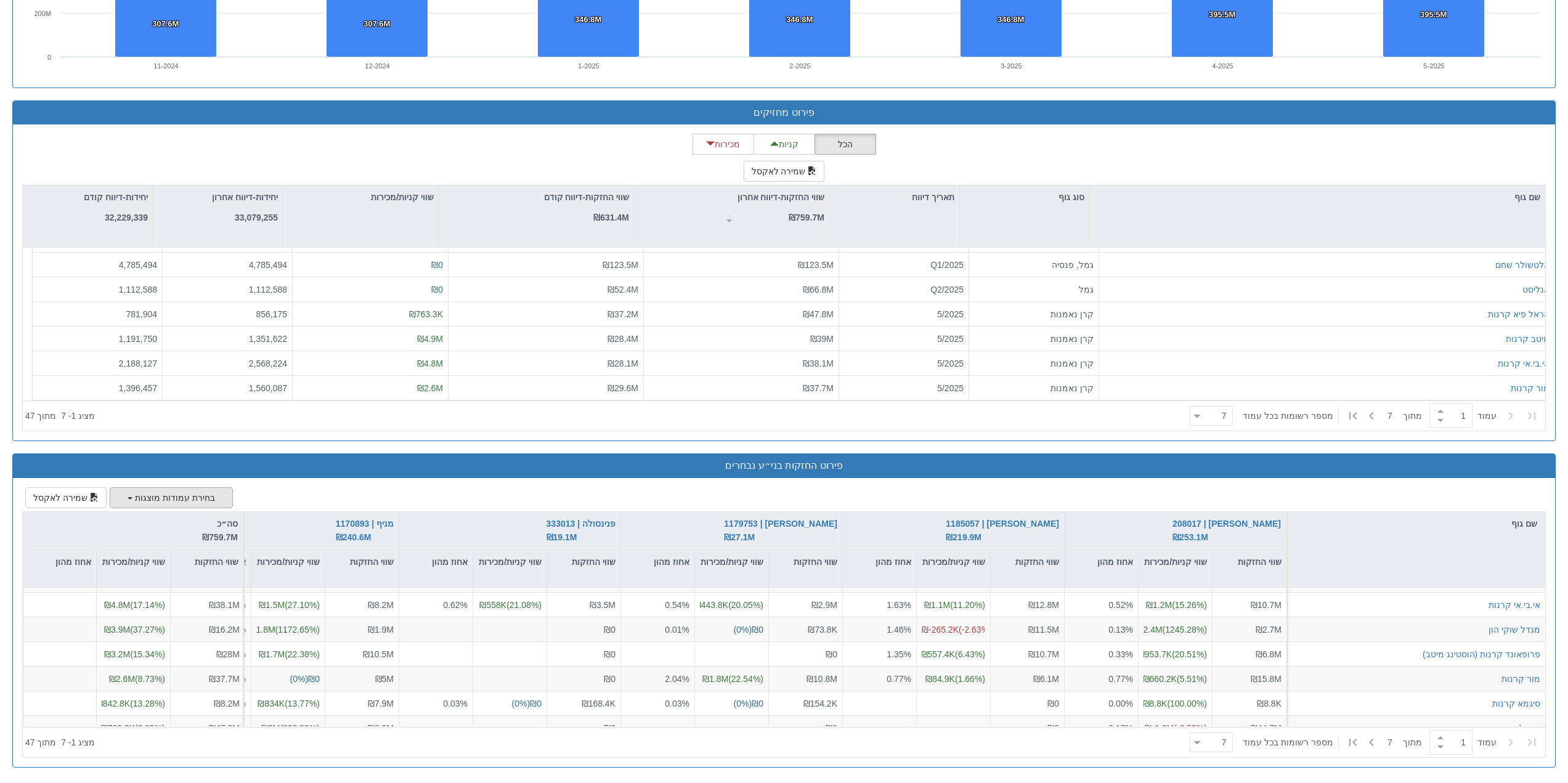
click at [178, 503] on button "בחירת עמודות מוצגות" at bounding box center [171, 498] width 123 height 21
click at [196, 578] on div at bounding box center [194, 578] width 16 height 16
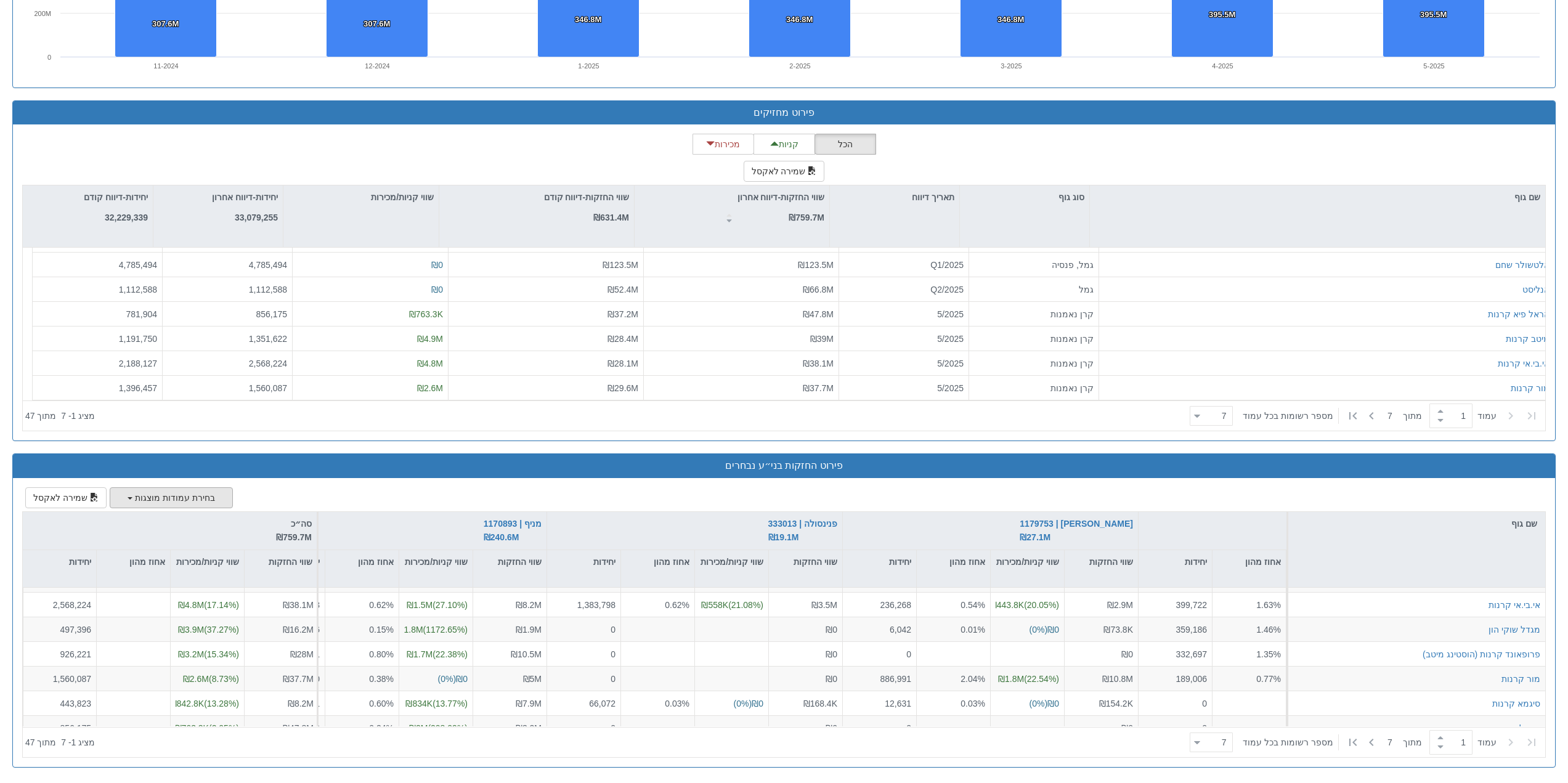
click at [146, 497] on button "בחירת עמודות מוצגות" at bounding box center [171, 498] width 123 height 21
click at [193, 576] on div at bounding box center [202, 578] width 34 height 18
click at [193, 576] on div "שם גוף [PERSON_NAME] | 208017 ₪253.1M שווי החזקות שווי קניות/מכירות אחוז מהון י…" at bounding box center [784, 550] width 1522 height 77
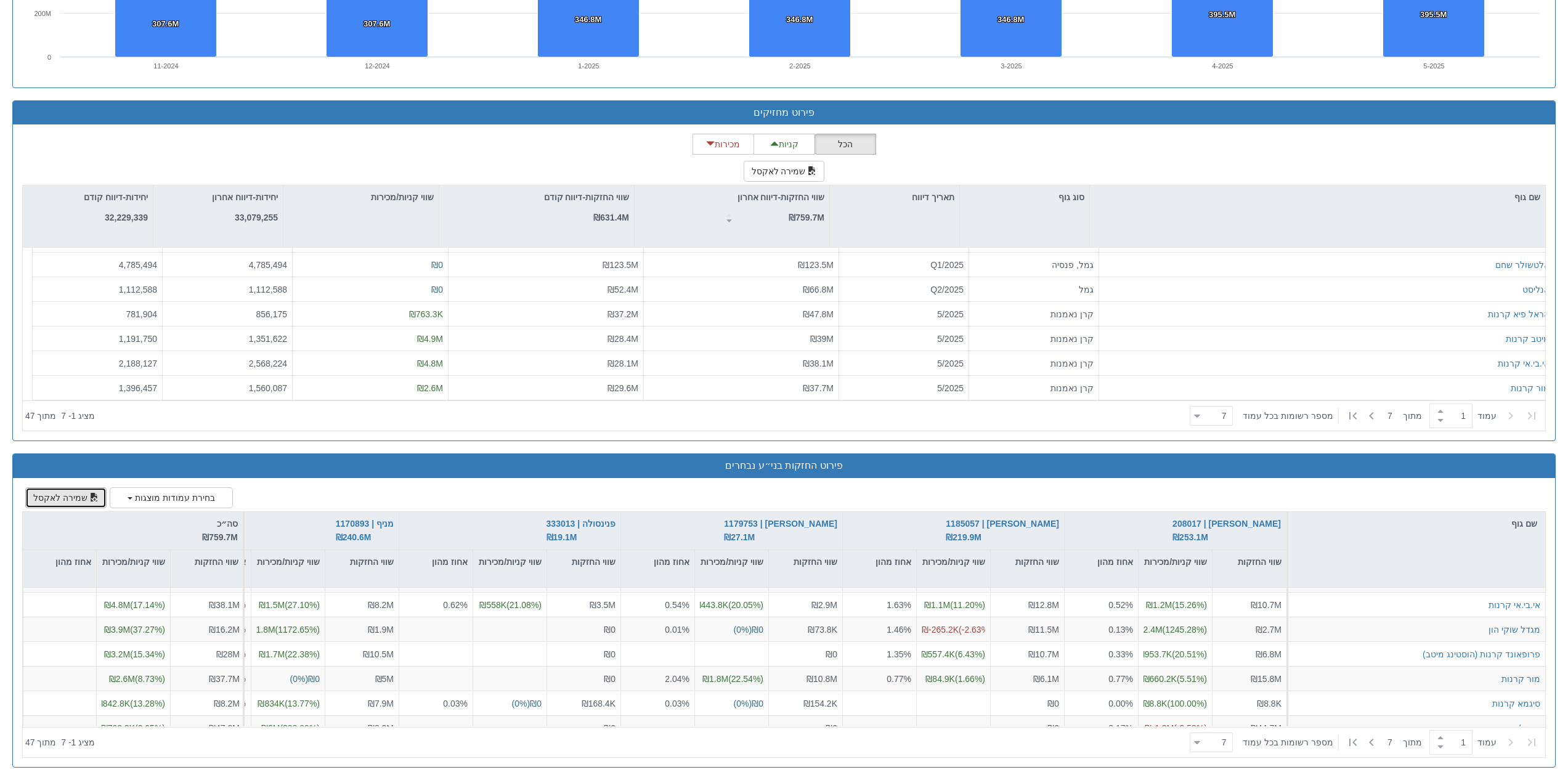
click at [51, 498] on button "שמירה לאקסל" at bounding box center [66, 498] width 81 height 21
